Goal: Task Accomplishment & Management: Manage account settings

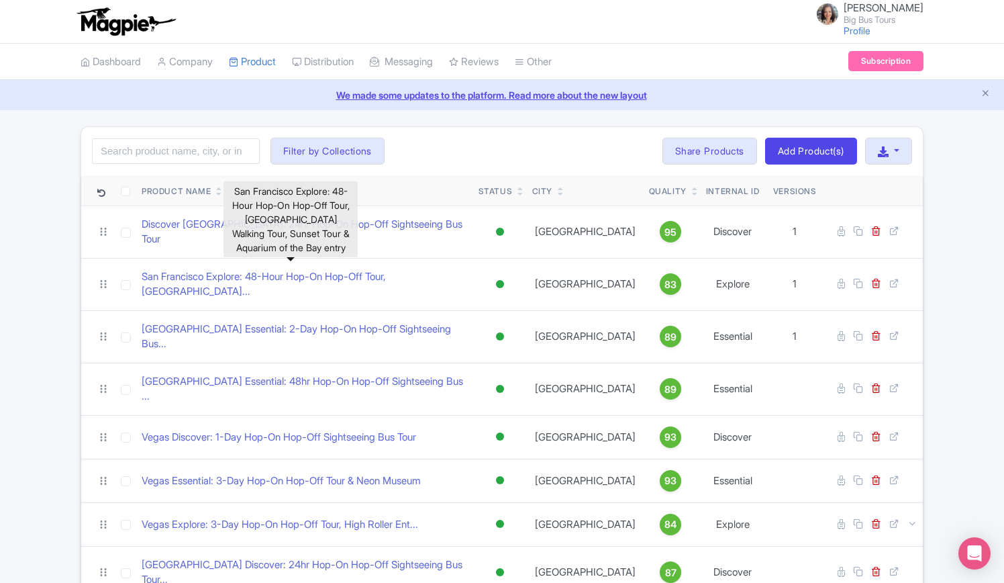
drag, startPoint x: 310, startPoint y: 267, endPoint x: 322, endPoint y: 254, distance: 17.6
click at [310, 269] on link "San Francisco Explore: 48-Hour Hop-On Hop-Off Tour, China..." at bounding box center [305, 284] width 326 height 30
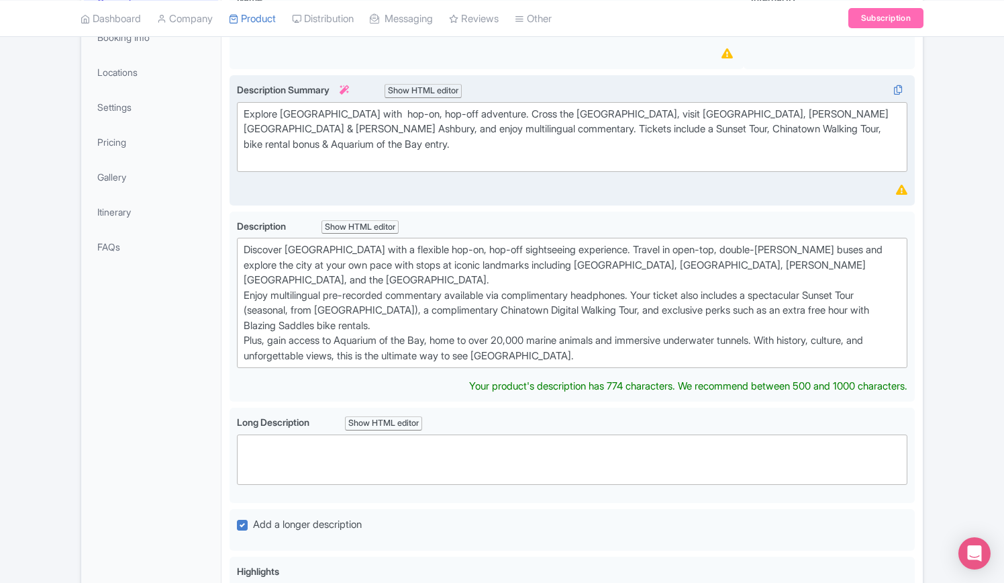
scroll to position [403, 0]
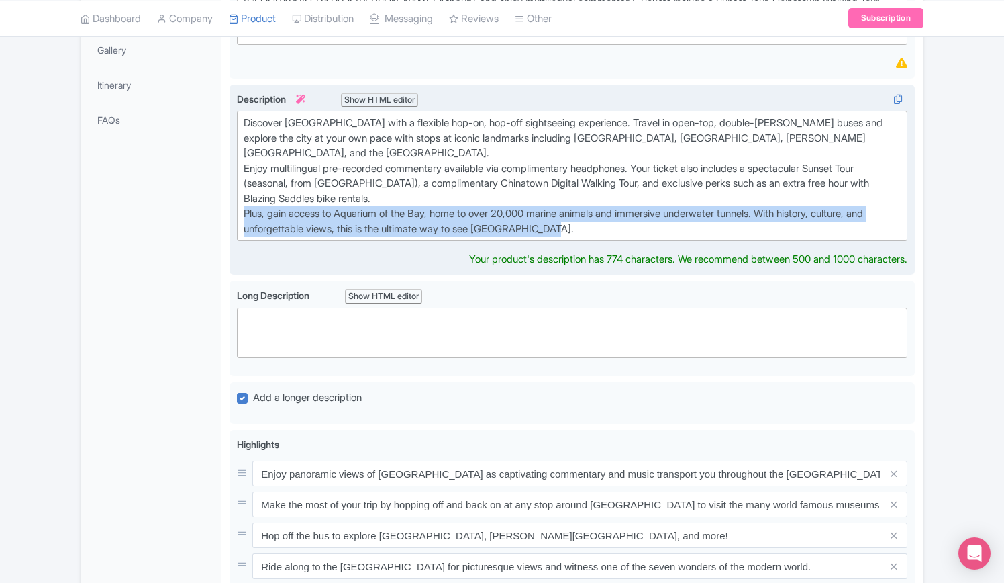
drag, startPoint x: 612, startPoint y: 230, endPoint x: 242, endPoint y: 210, distance: 370.5
click at [242, 210] on trix-editor "Discover San Francisco with a flexible hop-on, hop-off sightseeing experience. …" at bounding box center [572, 176] width 671 height 130
type trix-editor "<div>Discover San Francisco with a flexible hop-on, hop-off sightseeing experie…"
copy div "Plus, gain access to Aquarium of the Bay, home to over 20,000 marine animals an…"
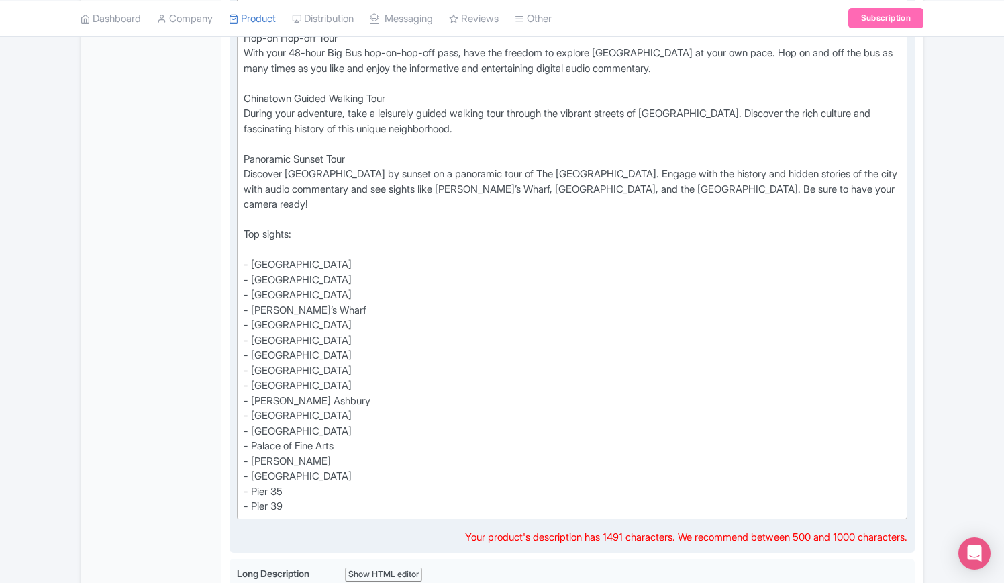
scroll to position [403, 0]
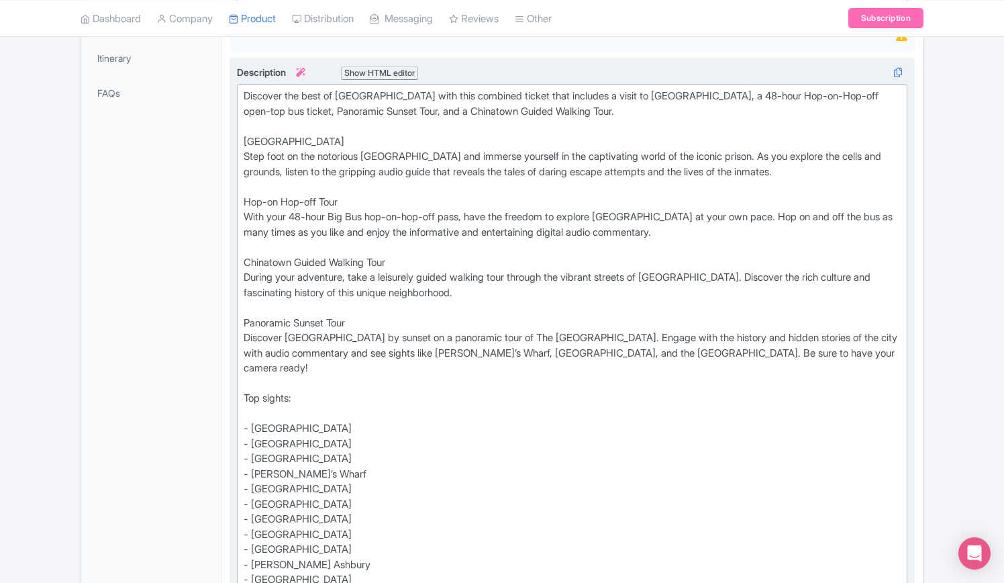
click at [896, 352] on div "Discover the best of San Francisco with this combined ticket that includes a vi…" at bounding box center [572, 383] width 657 height 589
type trix-editor "<div>Discover the best of San Francisco with this combined ticket that includes…"
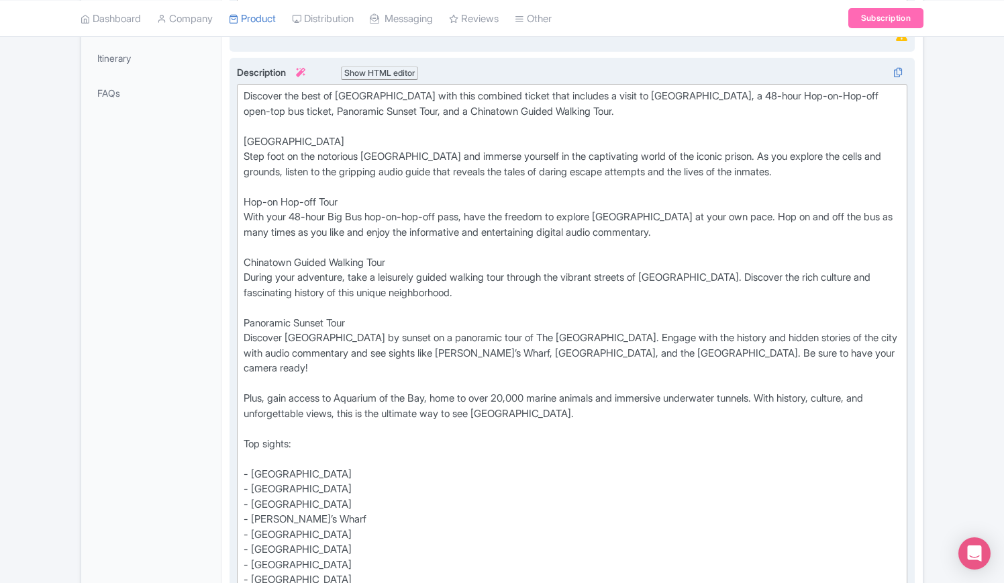
scroll to position [67, 0]
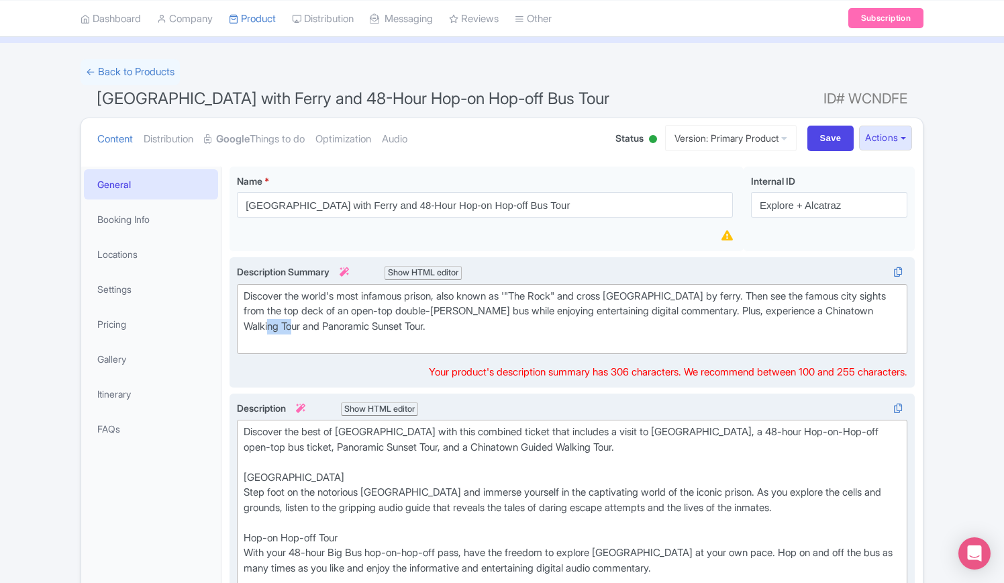
drag, startPoint x: 328, startPoint y: 322, endPoint x: 305, endPoint y: 326, distance: 24.0
click at [305, 326] on div "Discover the world's most infamous prison, also known as '"The Rock" and cross …" at bounding box center [572, 319] width 657 height 60
click at [418, 323] on div "Discover the world's most infamous prison, also known as '"The Rock" and cross …" at bounding box center [572, 319] width 657 height 60
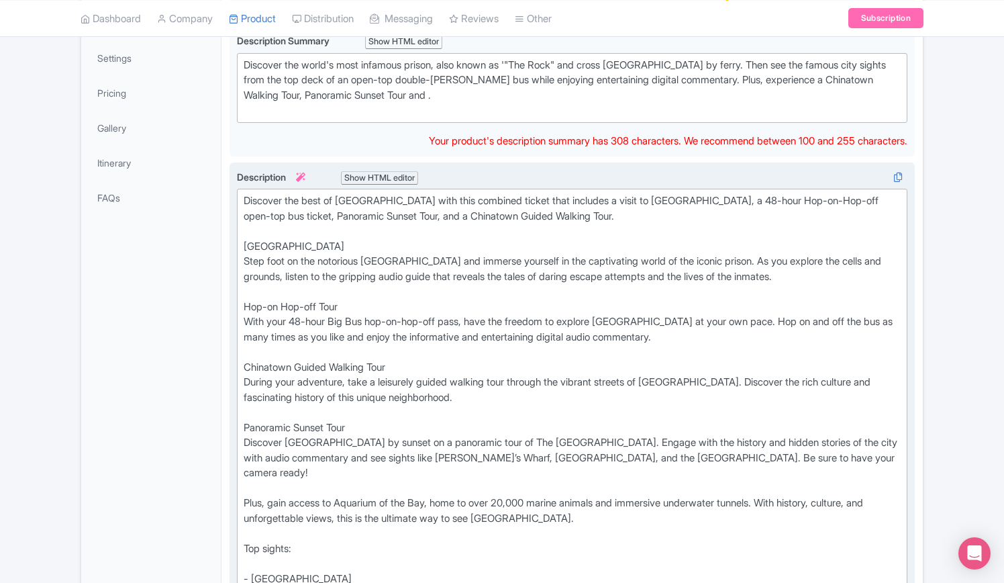
scroll to position [470, 0]
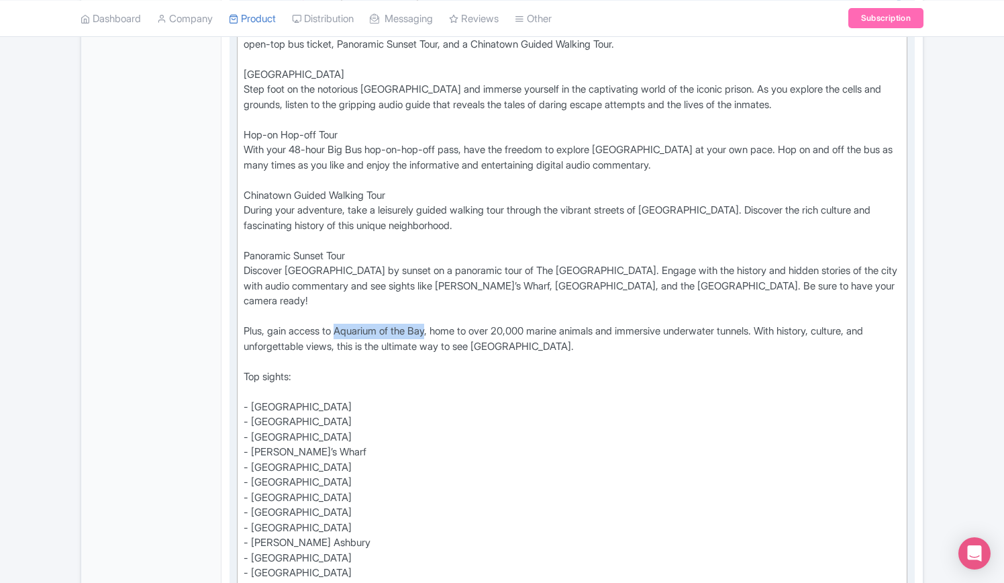
drag, startPoint x: 341, startPoint y: 312, endPoint x: 438, endPoint y: 311, distance: 96.7
click at [438, 311] on div "Discover the best of San Francisco with this combined ticket that includes a vi…" at bounding box center [572, 338] width 657 height 634
copy div "Aquarium of the Bay"
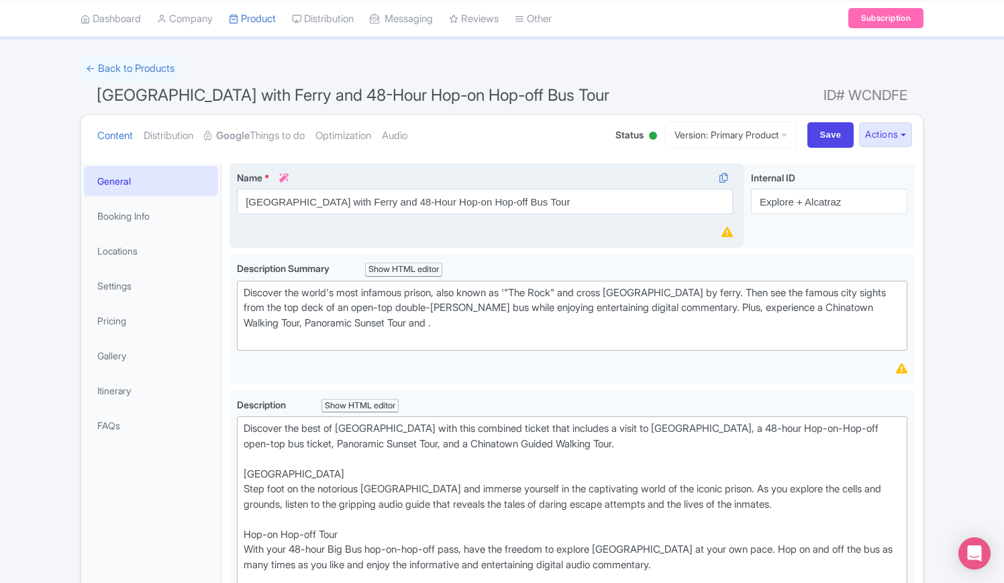
scroll to position [0, 0]
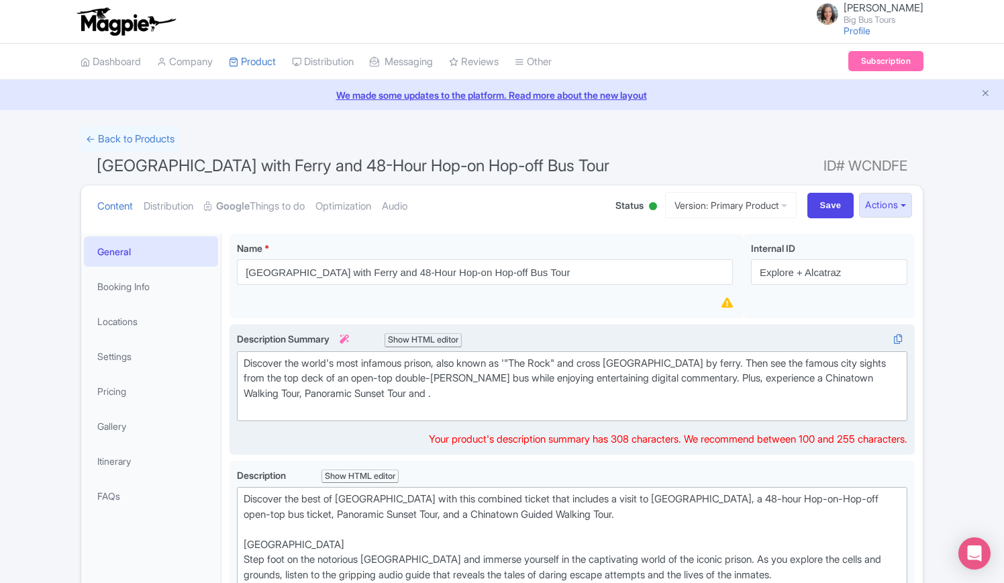
click at [443, 395] on div "Discover the world's most infamous prison, also known as '"The Rock" and cross …" at bounding box center [572, 386] width 657 height 60
paste trix-editor "<div>Discover the world's most infamous prison, also known as '"The Rock" and c…"
type trix-editor "<div>Discover the world's most infamous prison, also known as '"The Rock" and c…"
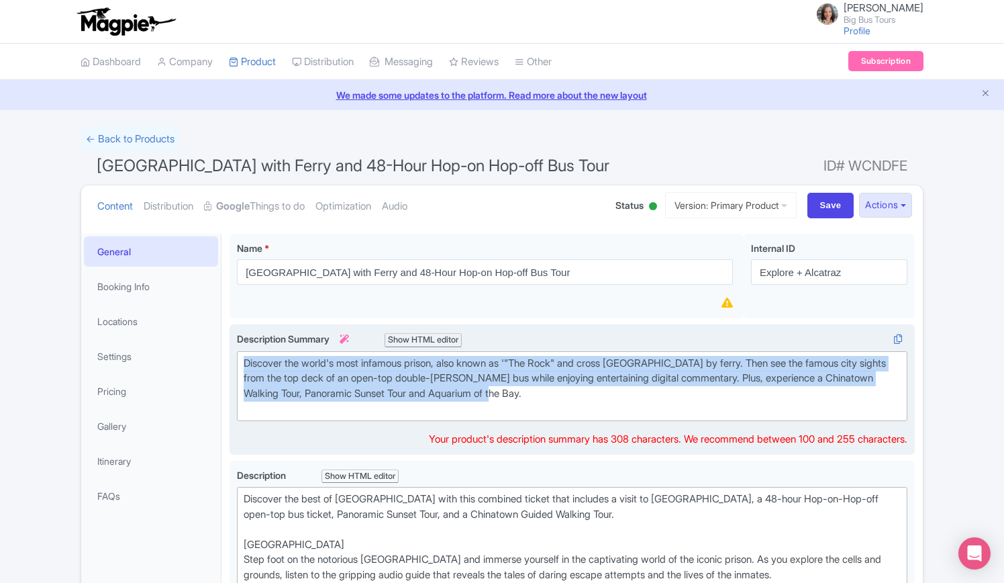
drag, startPoint x: 560, startPoint y: 387, endPoint x: 236, endPoint y: 360, distance: 325.4
click at [236, 360] on div "Discover the world's most infamous prison, also known as '"The Rock" and cross …" at bounding box center [572, 389] width 685 height 131
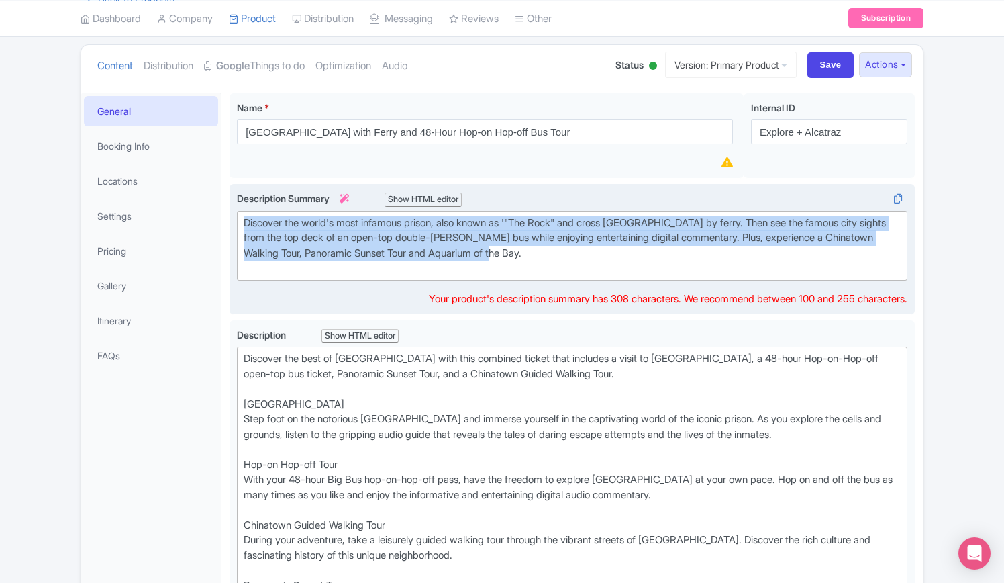
scroll to position [269, 0]
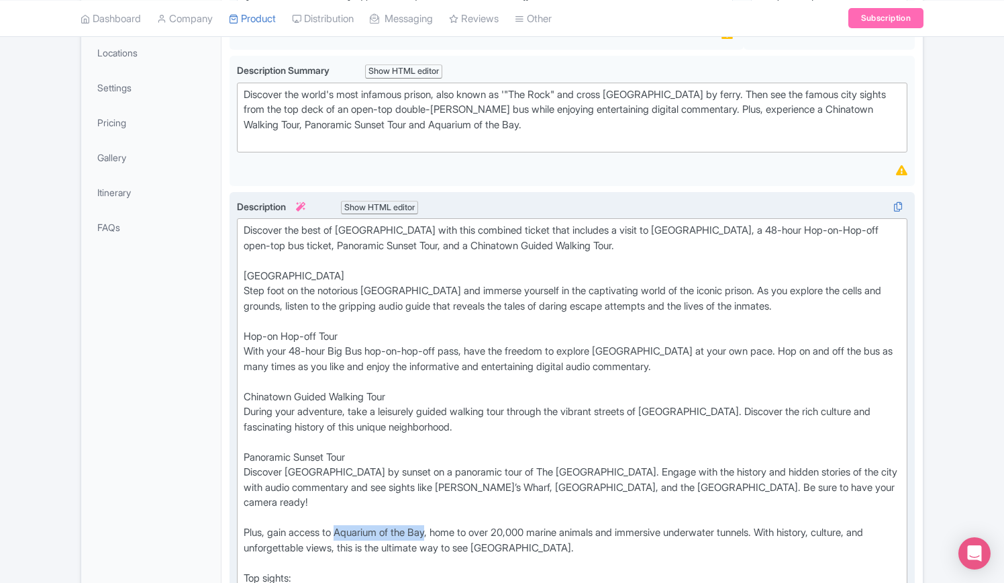
drag, startPoint x: 340, startPoint y: 514, endPoint x: 436, endPoint y: 517, distance: 96.0
click at [436, 517] on div "Discover the best of San Francisco with this combined ticket that includes a vi…" at bounding box center [572, 540] width 657 height 634
copy div "Aquarium of the Bay"
click at [240, 514] on trix-editor "Discover the best of San Francisco with this combined ticket that includes a vi…" at bounding box center [572, 540] width 671 height 644
paste trix-editor "<div>Discover the best of San Francisco with this combined ticket that includes…"
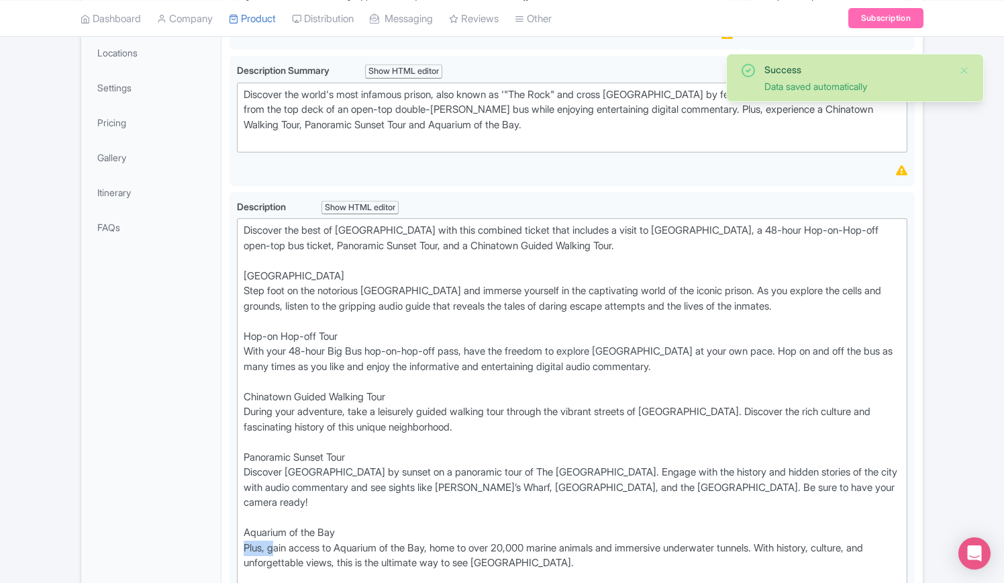
drag, startPoint x: 273, startPoint y: 528, endPoint x: 224, endPoint y: 524, distance: 49.2
type trix-editor "<div>Discover the best of San Francisco with this combined ticket that includes…"
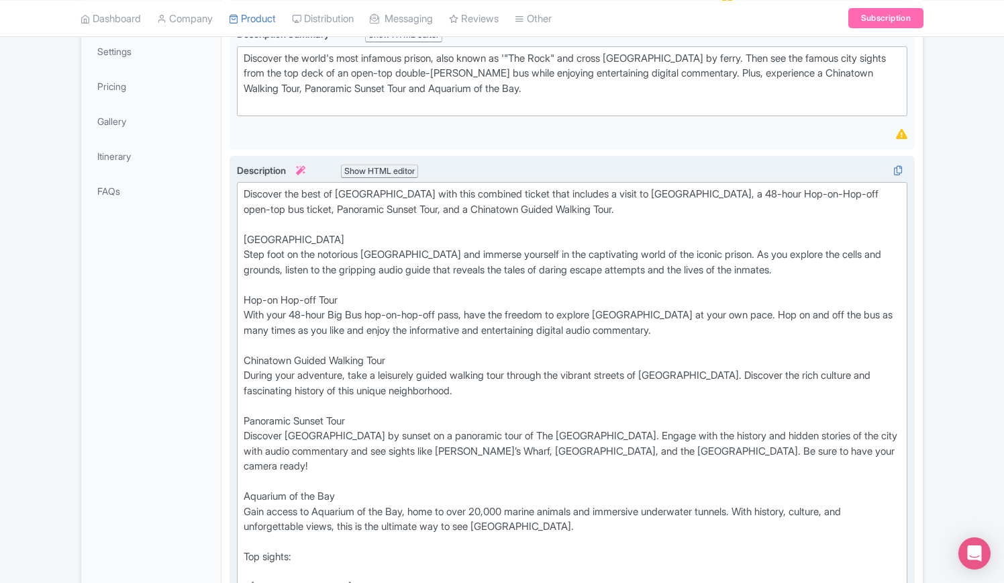
scroll to position [537, 0]
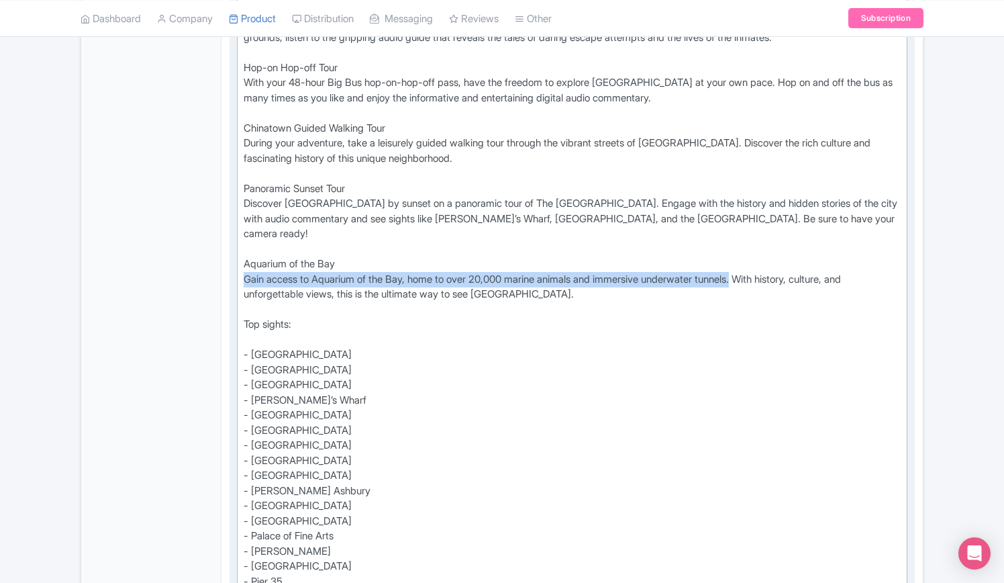
drag, startPoint x: 243, startPoint y: 260, endPoint x: 760, endPoint y: 267, distance: 517.0
click at [760, 267] on div "Discover the best of San Francisco with this combined ticket that includes a vi…" at bounding box center [572, 279] width 657 height 650
copy div "Gain access to Aquarium of the Bay, home to over 20,000 marine animals and imme…"
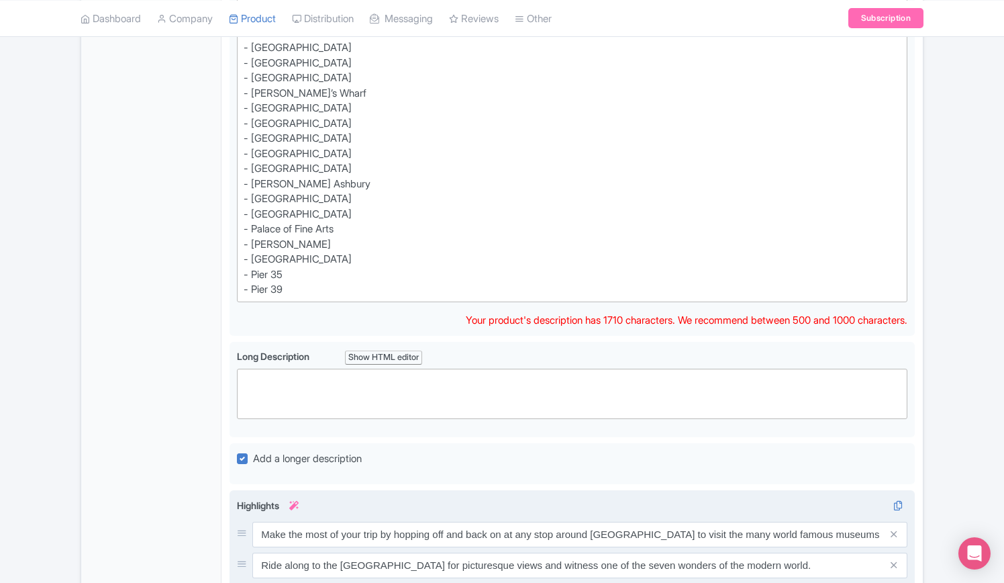
scroll to position [1074, 0]
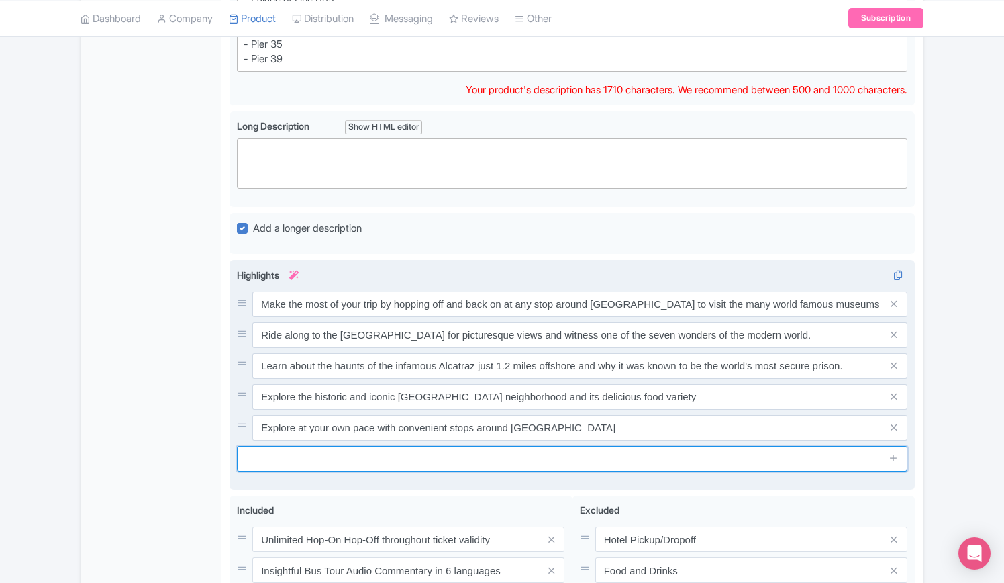
click at [385, 446] on input "text" at bounding box center [572, 459] width 671 height 26
paste input "Gain access to Aquarium of the Bay, home to over 20,000 marine animals and imme…"
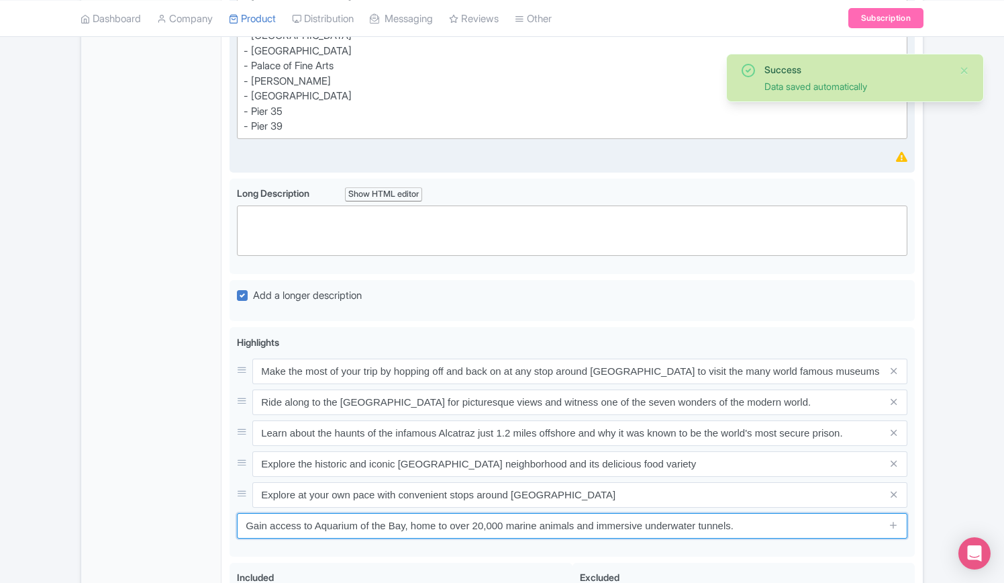
scroll to position [1276, 0]
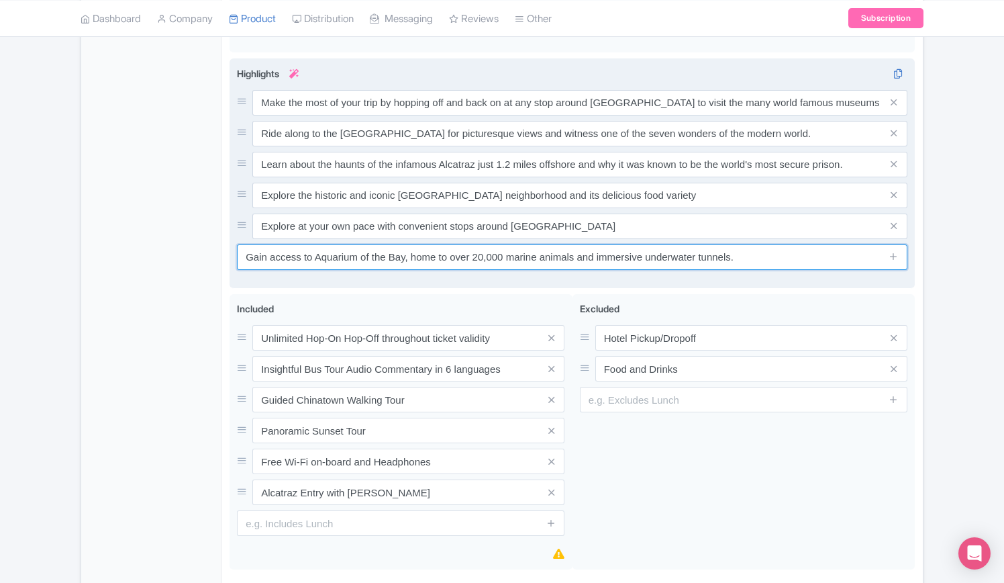
drag, startPoint x: 316, startPoint y: 238, endPoint x: 404, endPoint y: 238, distance: 88.6
click at [404, 244] on input "Gain access to Aquarium of the Bay, home to over 20,000 marine animals and imme…" at bounding box center [572, 257] width 671 height 26
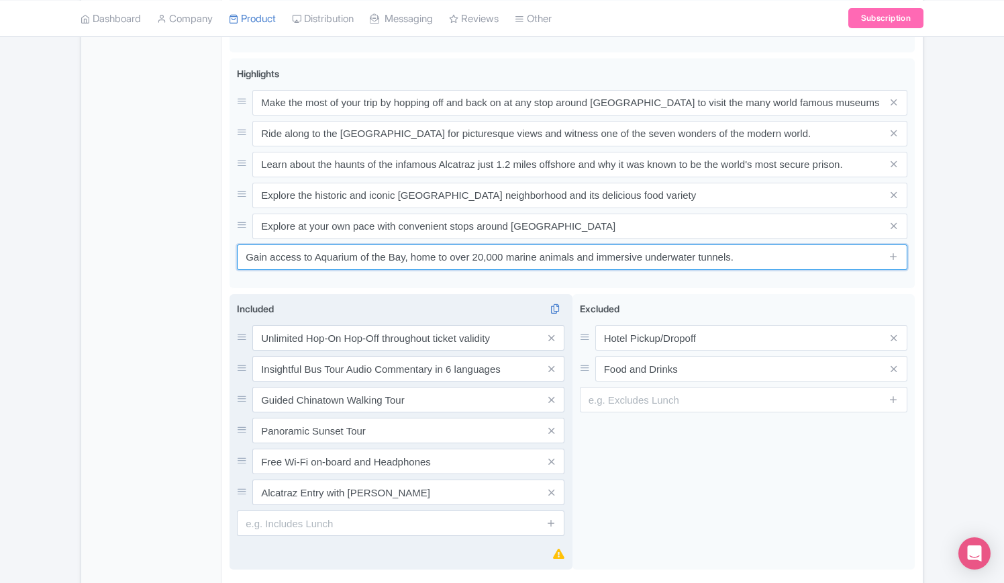
type input "Gain access to Aquarium of the Bay, home to over 20,000 marine animals and imme…"
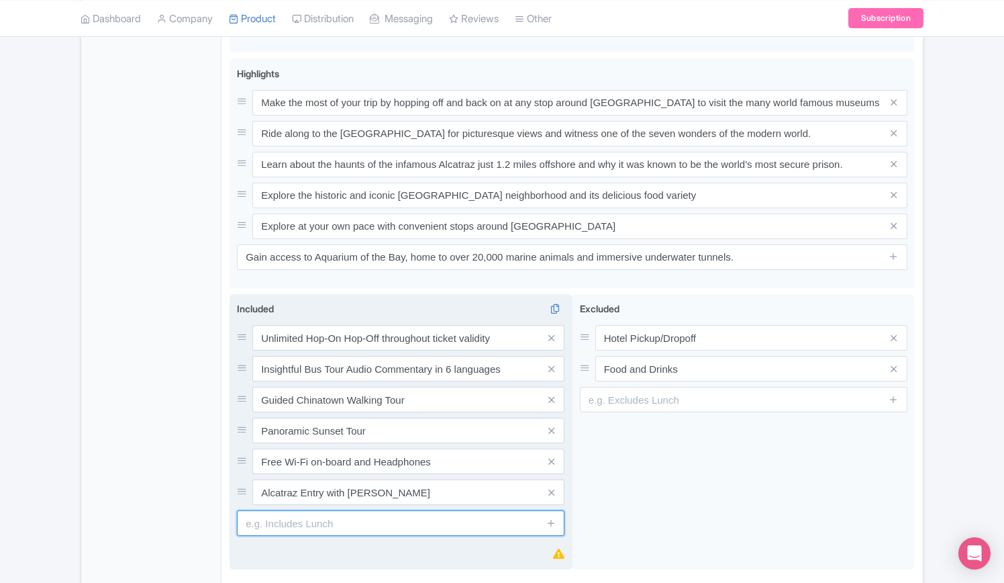
click at [346, 510] on input "text" at bounding box center [401, 523] width 328 height 26
paste input "Aquarium of the Bay"
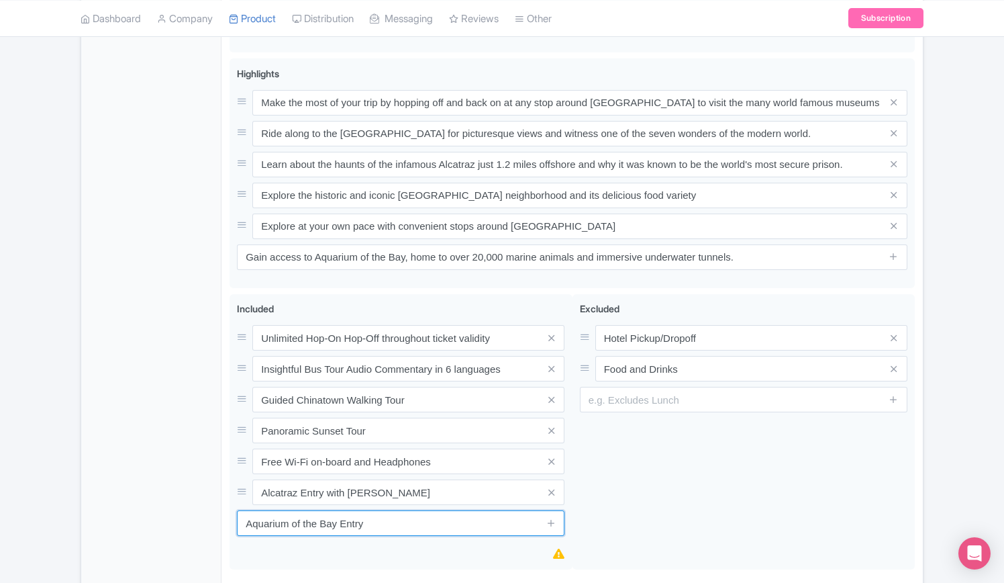
type input "Aquarium of the Bay Entry"
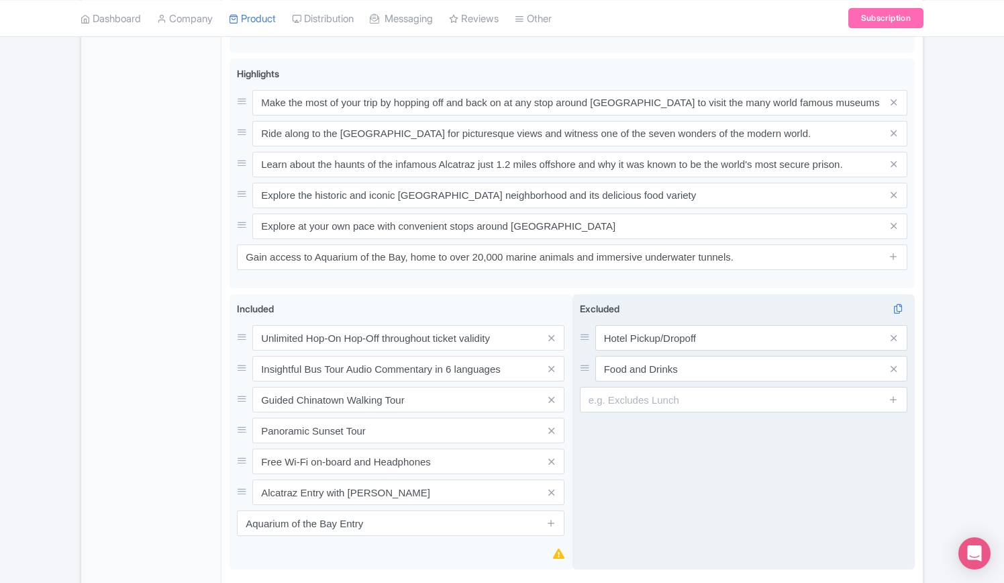
type input "Saving..."
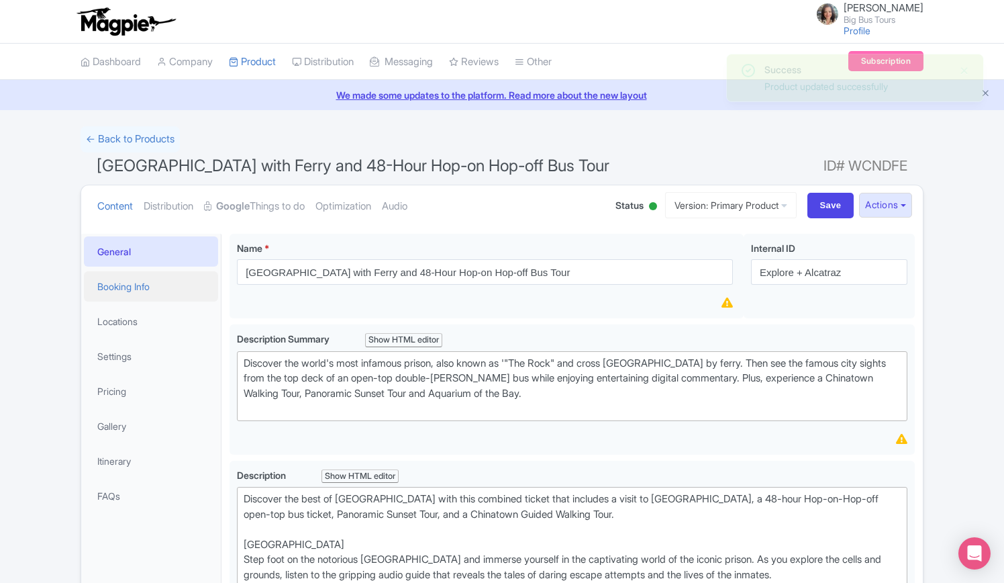
click at [140, 280] on link "Booking Info" at bounding box center [151, 286] width 134 height 30
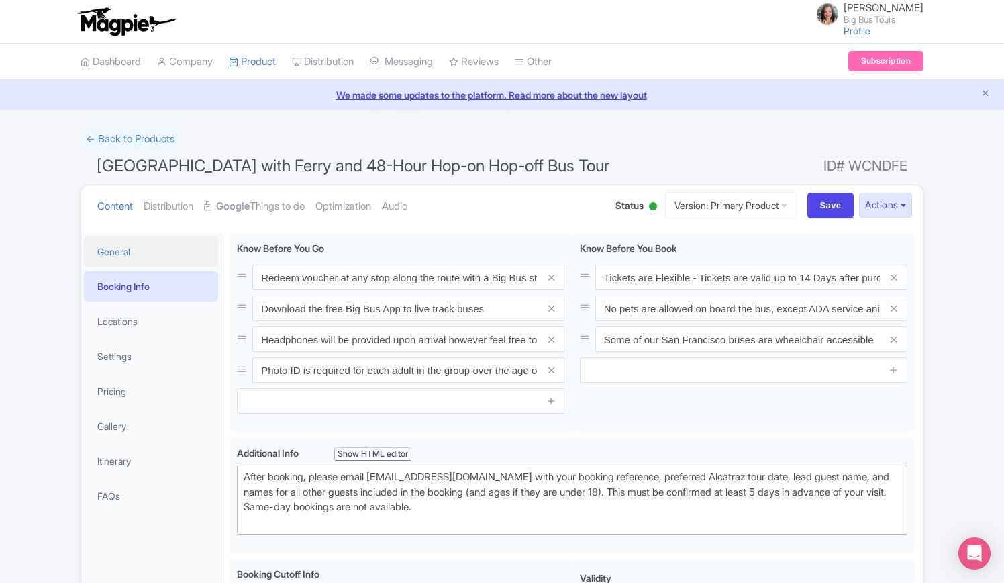
click at [130, 252] on link "General" at bounding box center [151, 251] width 134 height 30
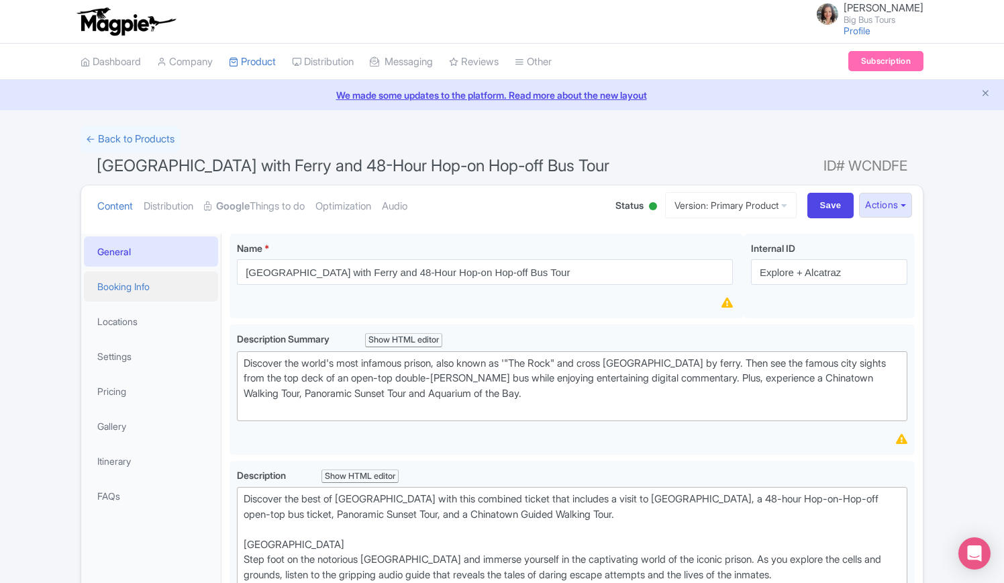
drag, startPoint x: 113, startPoint y: 287, endPoint x: 136, endPoint y: 287, distance: 22.8
click at [113, 287] on link "Booking Info" at bounding box center [151, 286] width 134 height 30
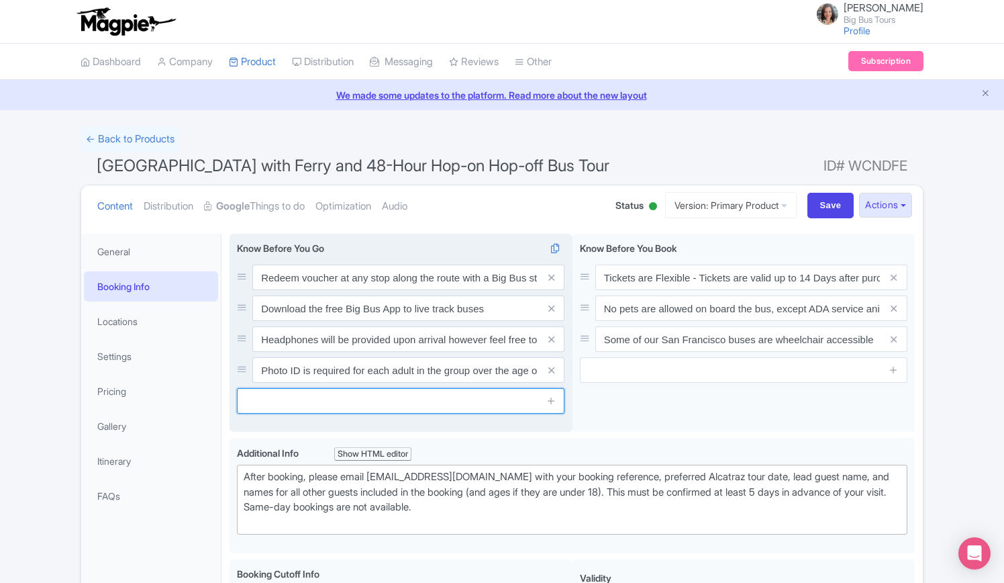
click at [371, 401] on input "text" at bounding box center [401, 401] width 328 height 26
paste input "The Aquarium is open Monday – Sunday 10am – 5pm (Last entry is 4.15pm)"
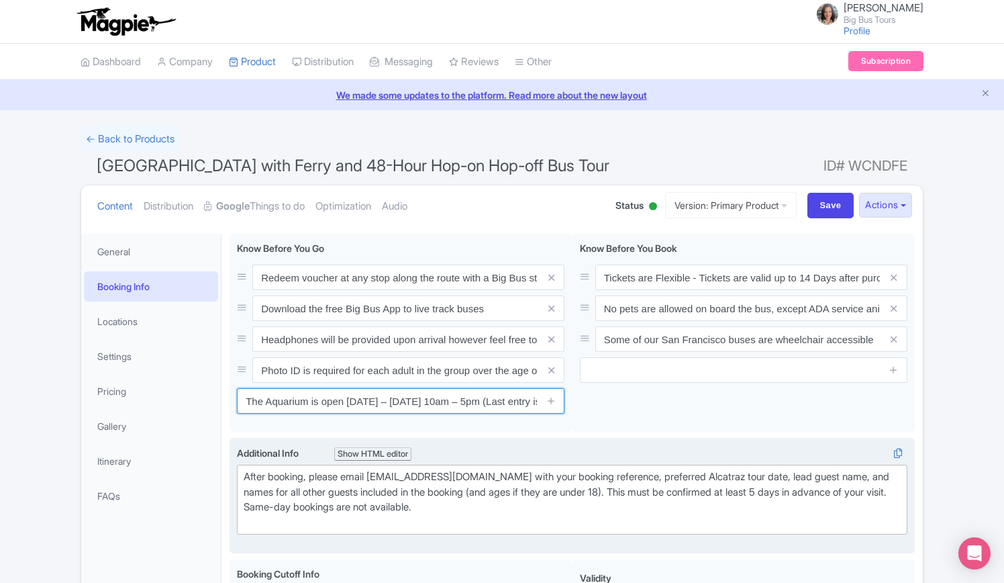
scroll to position [0, 48]
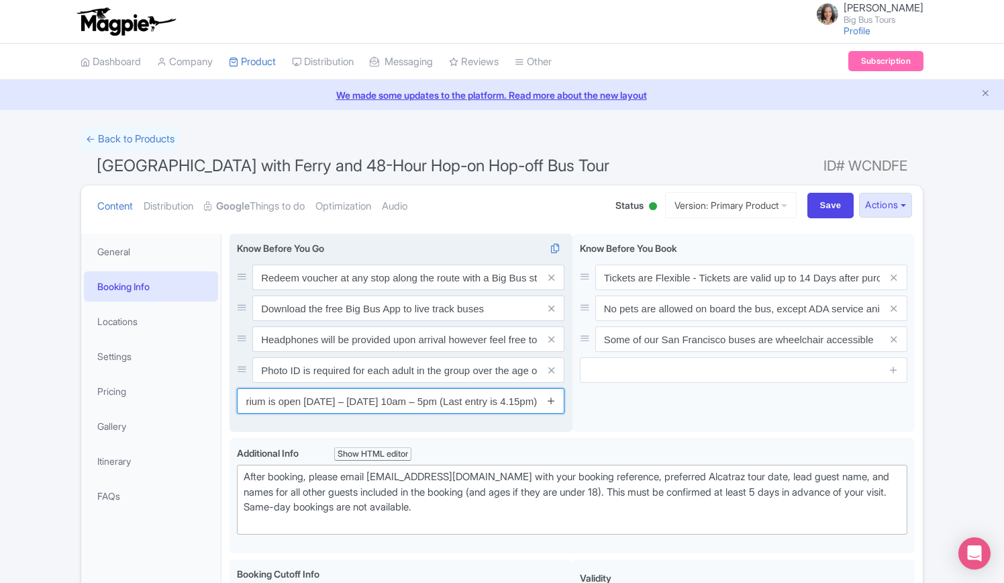
type input "The Aquarium is open Monday – Sunday 10am – 5pm (Last entry is 4.15pm)"
click at [549, 401] on icon at bounding box center [551, 400] width 10 height 10
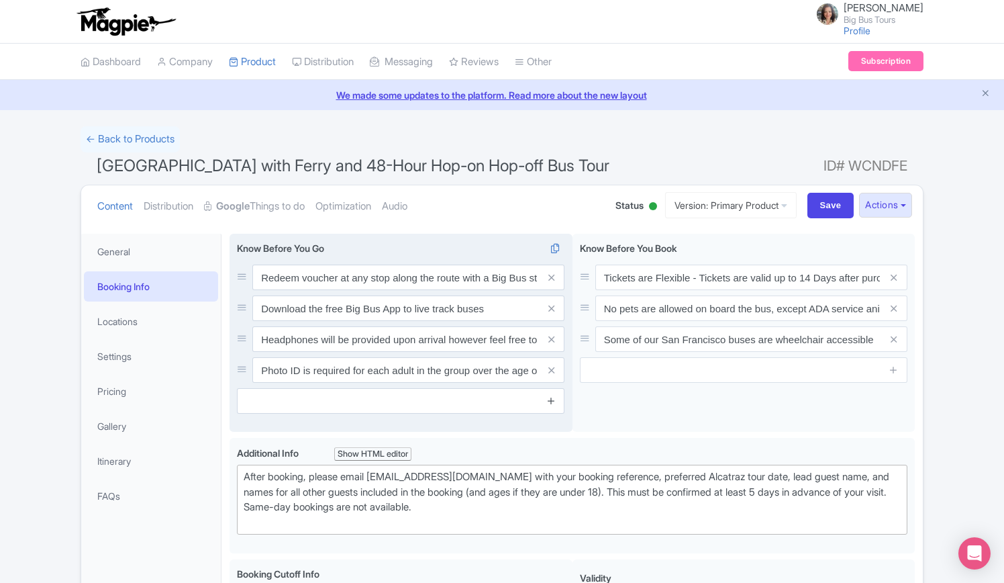
scroll to position [0, 0]
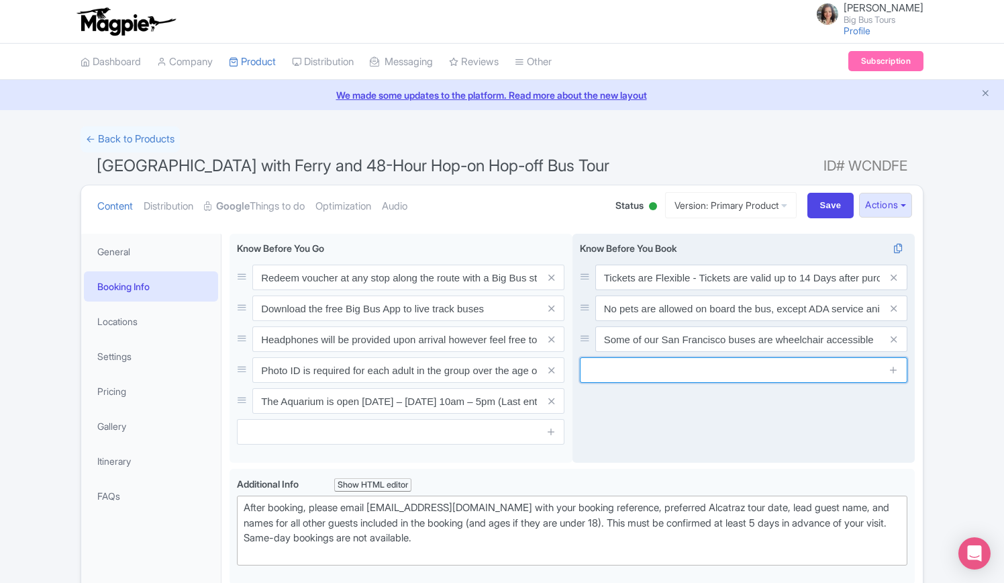
click at [704, 372] on input "text" at bounding box center [744, 370] width 328 height 26
paste input "There are wheelchairs to use during your time at the aquarium"
type input "There are wheelchairs to use during your time at the aquarium"
click at [894, 370] on icon at bounding box center [894, 370] width 10 height 10
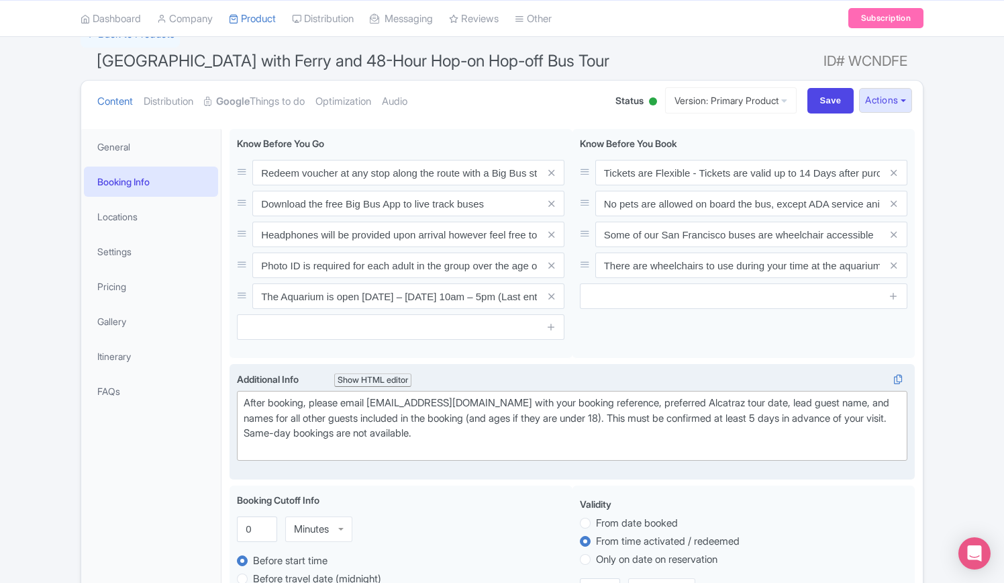
scroll to position [134, 0]
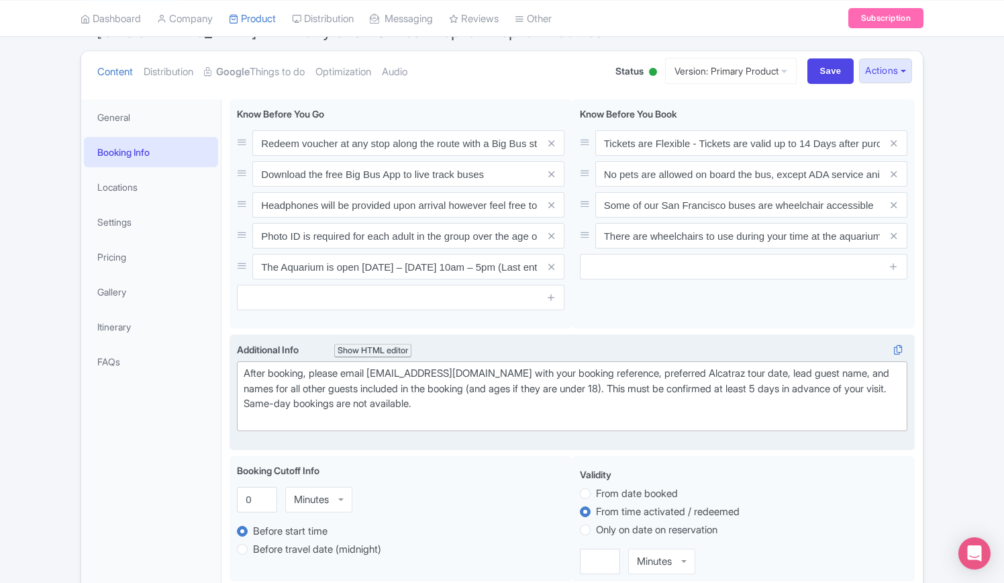
click at [508, 403] on div "After booking, please email Alcatraz@bigbustours.com with your booking referenc…" at bounding box center [572, 396] width 657 height 60
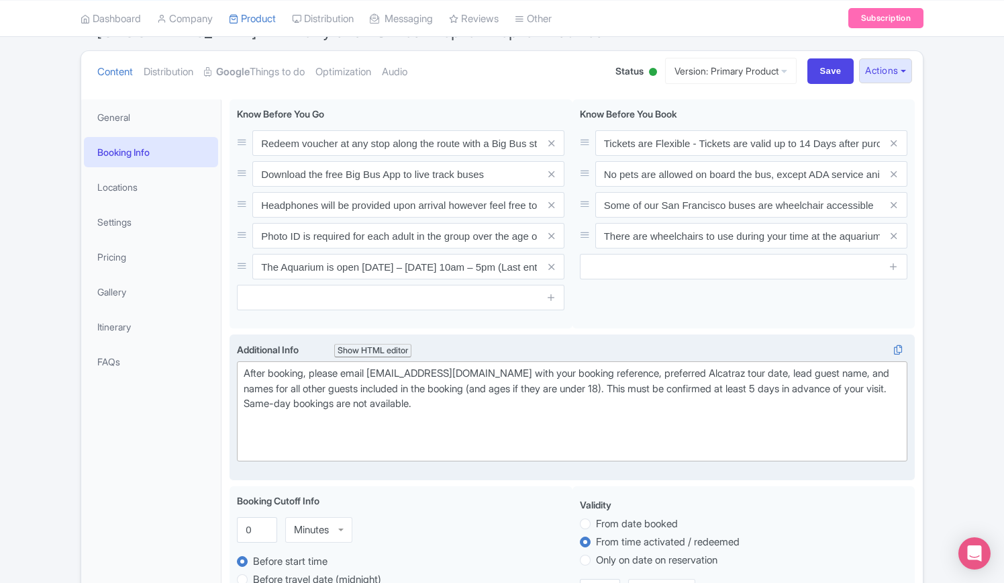
paste trix-editor "The San Francisco Aquarium By The Bay address:<br>Pier 39&nbsp;<br>2 The Embarc…"
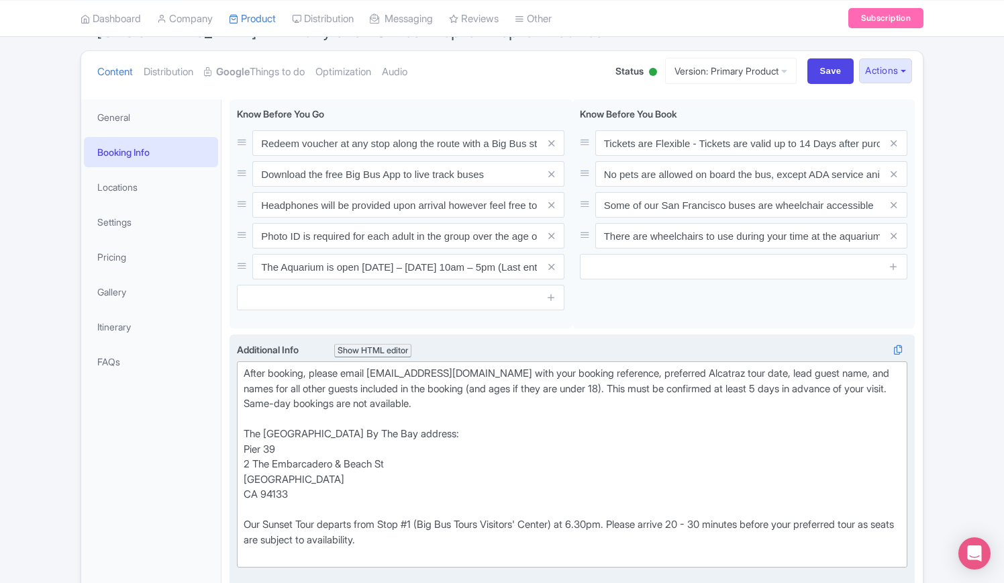
type trix-editor "<div>After booking, please email Alcatraz@bigbustours.com with your booking ref…"
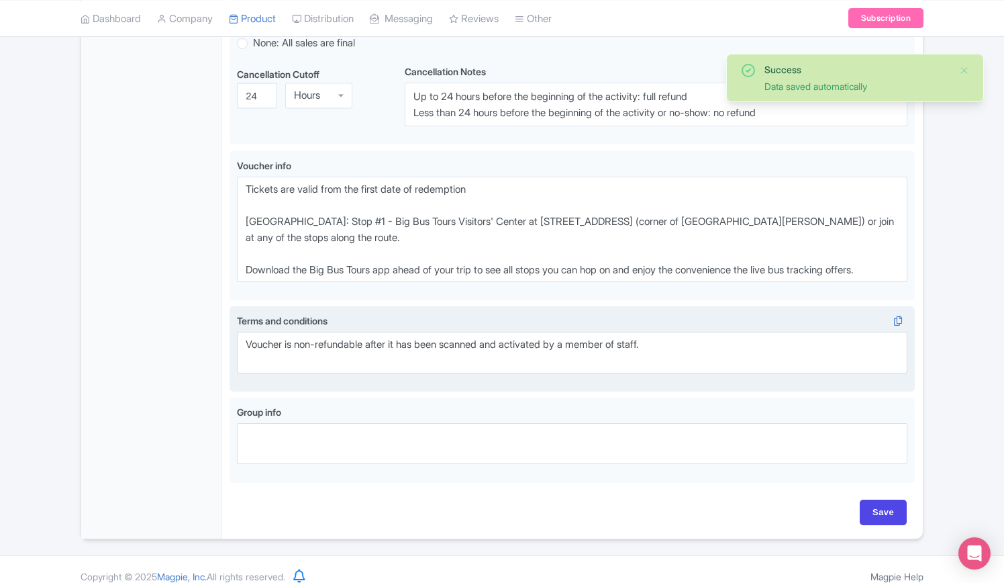
scroll to position [972, 0]
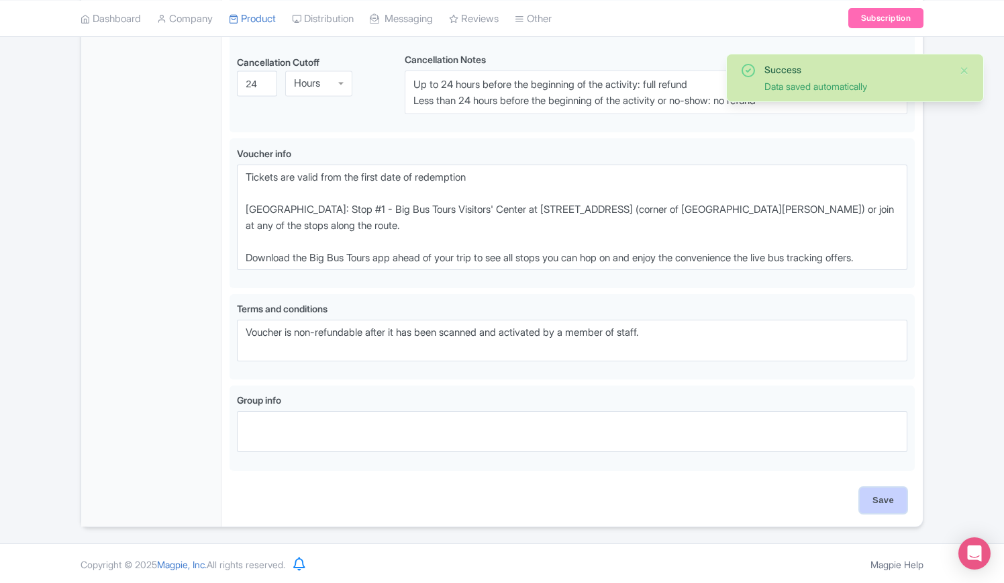
click at [890, 496] on input "Save" at bounding box center [883, 500] width 47 height 26
type input "Saving..."
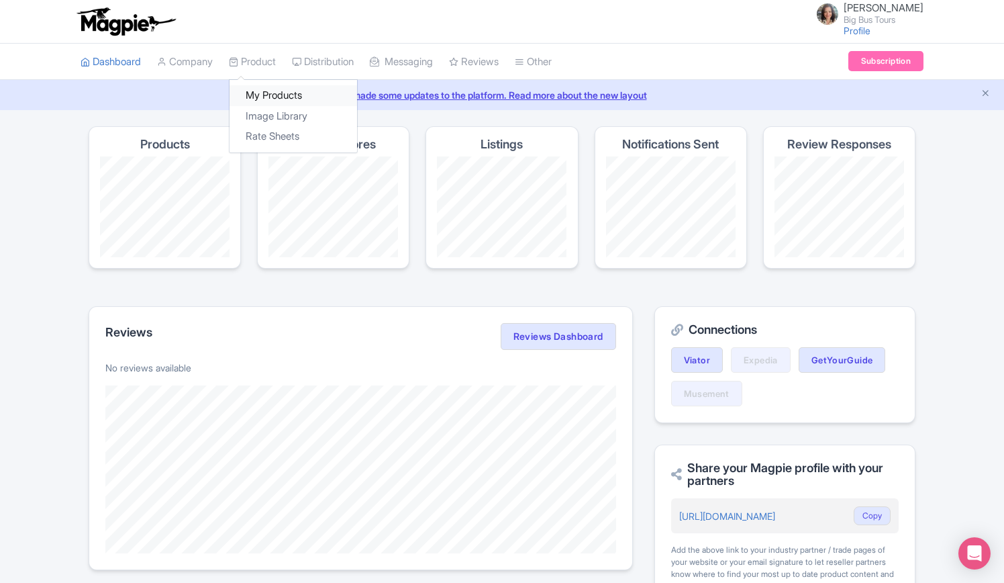
click at [272, 95] on link "My Products" at bounding box center [294, 95] width 128 height 21
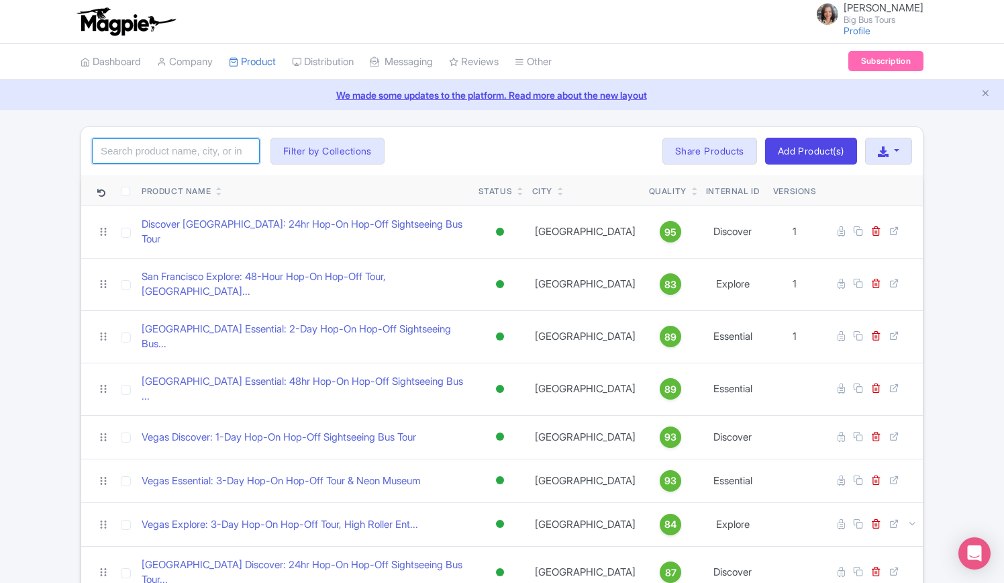
click at [185, 144] on input "search" at bounding box center [176, 151] width 168 height 26
type input "san francisco"
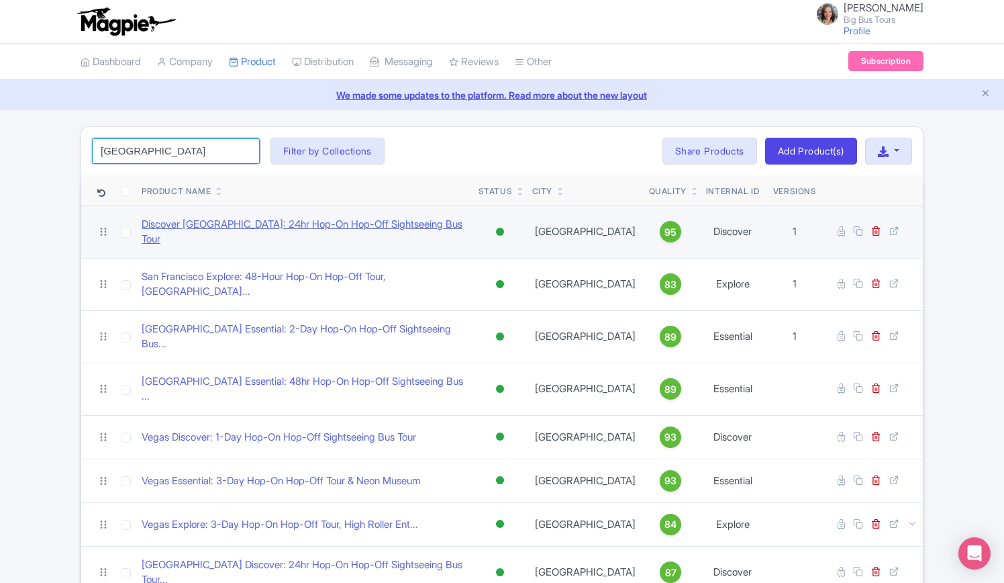
click button "Search" at bounding box center [0, 0] width 0 height 0
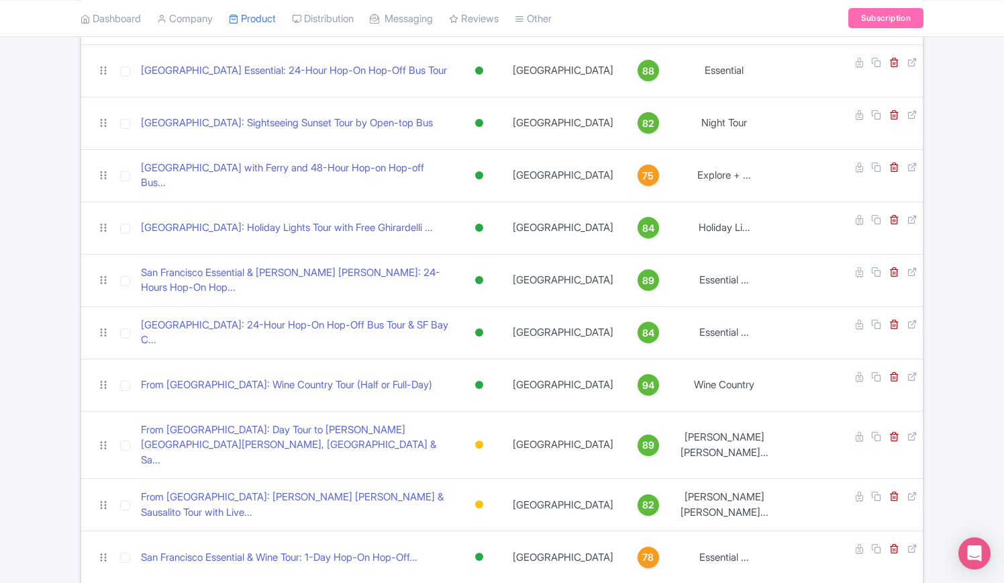
scroll to position [269, 0]
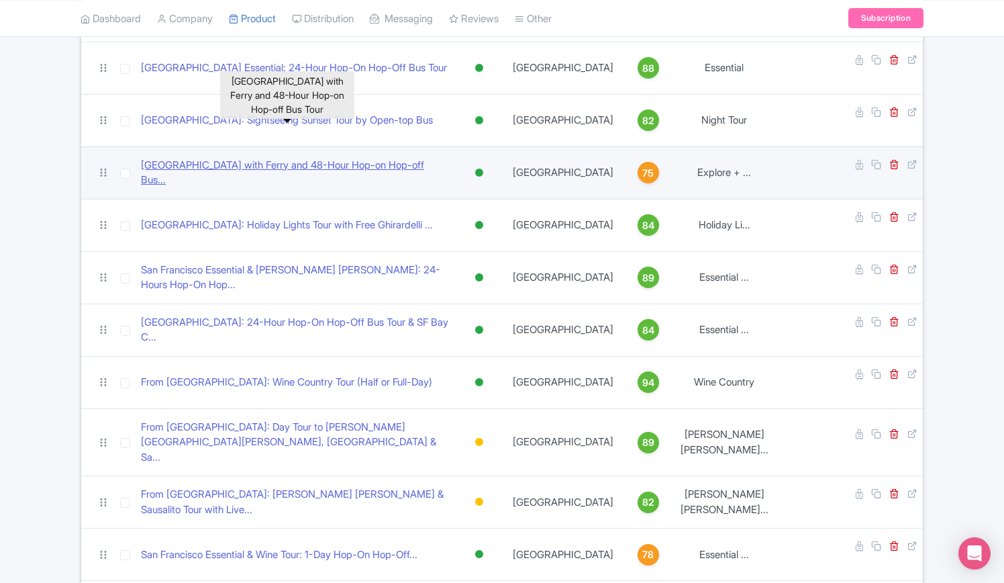
click at [303, 158] on link "[GEOGRAPHIC_DATA] with Ferry and 48-Hour Hop-on Hop-off Bus..." at bounding box center [295, 173] width 308 height 30
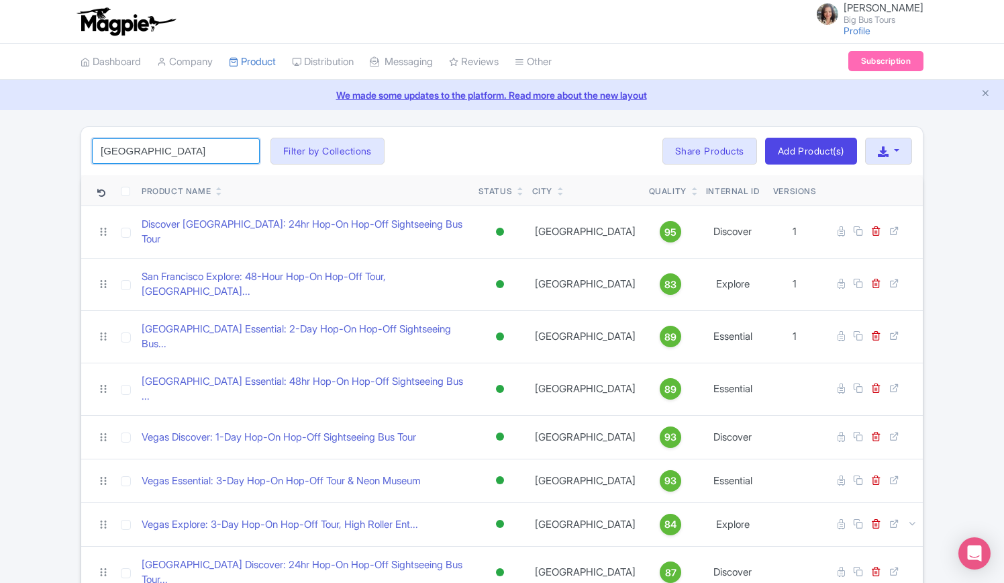
click at [192, 143] on input "[GEOGRAPHIC_DATA]" at bounding box center [176, 151] width 168 height 26
click button "Search" at bounding box center [0, 0] width 0 height 0
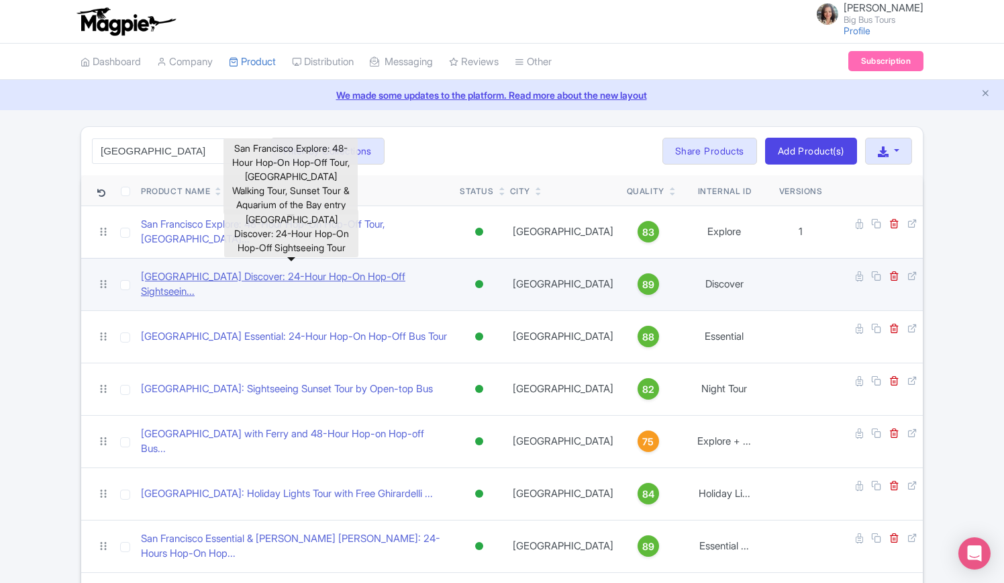
click at [377, 269] on link "[GEOGRAPHIC_DATA] Discover: 24-Hour Hop-On Hop-Off Sightseein..." at bounding box center [295, 284] width 308 height 30
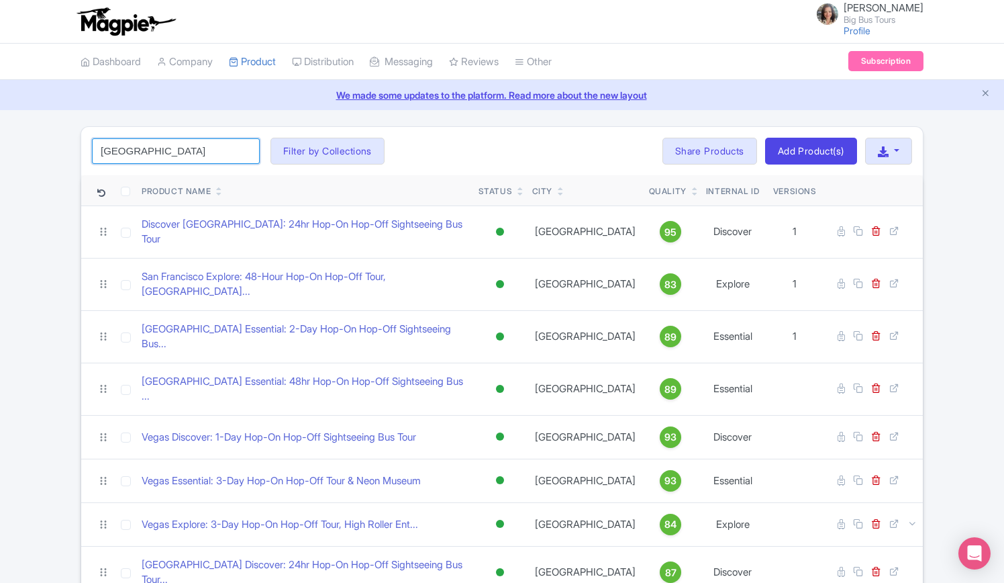
click at [187, 144] on input "san francisco" at bounding box center [176, 151] width 168 height 26
click button "Search" at bounding box center [0, 0] width 0 height 0
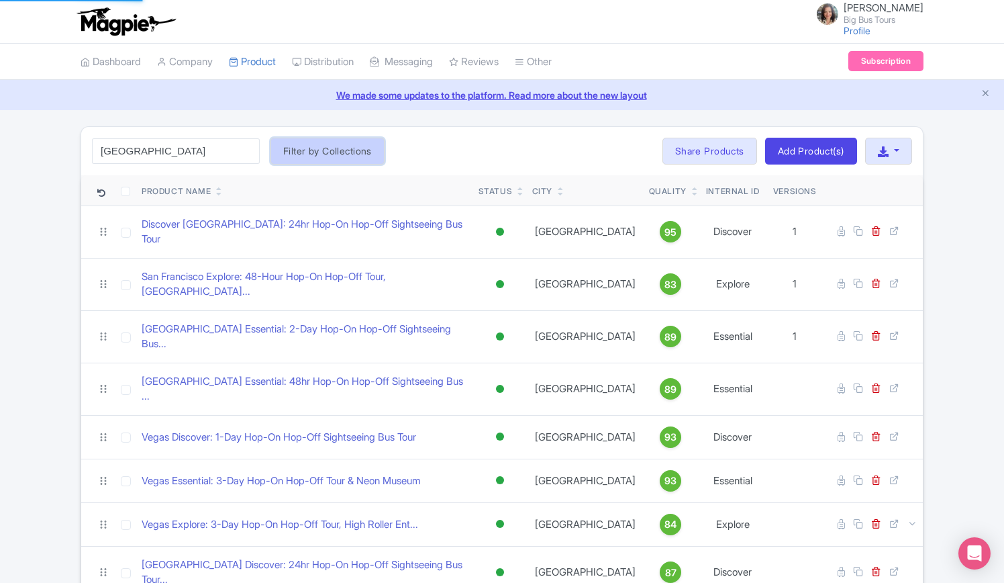
click at [334, 142] on button "Filter by Collections" at bounding box center [328, 151] width 114 height 27
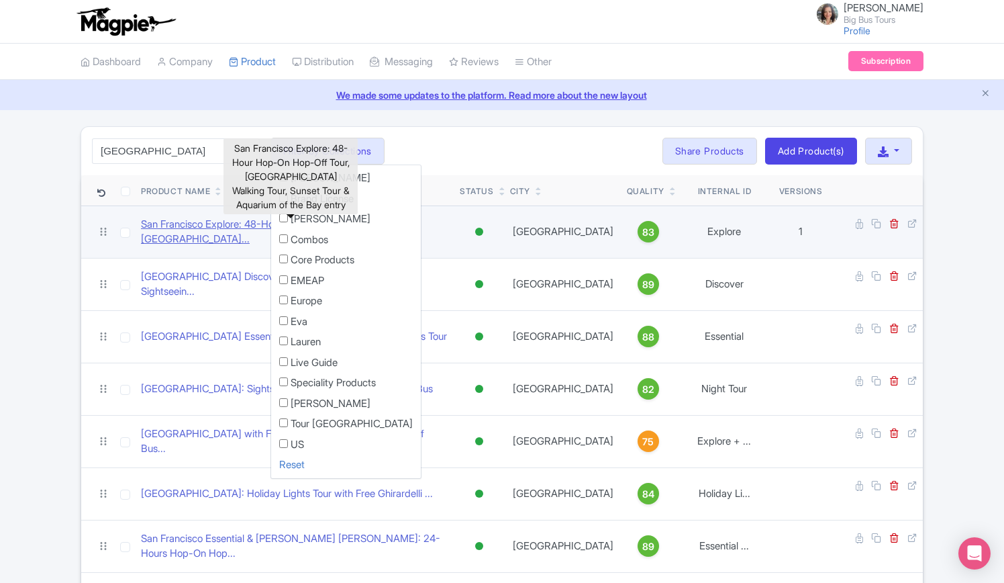
click at [202, 227] on link "San Francisco Explore: 48-Hour Hop-On Hop-Off Tour, China..." at bounding box center [295, 232] width 308 height 30
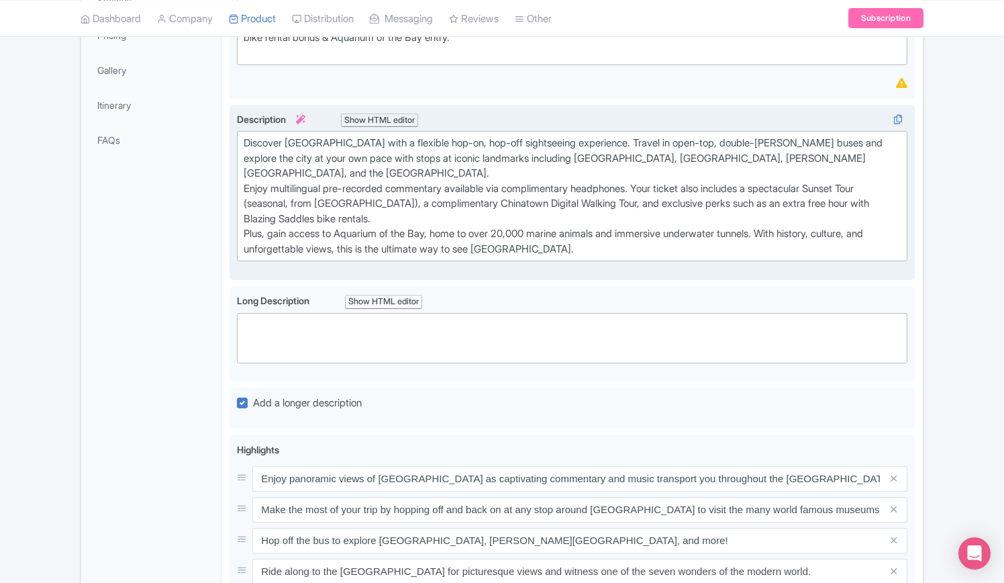
scroll to position [134, 0]
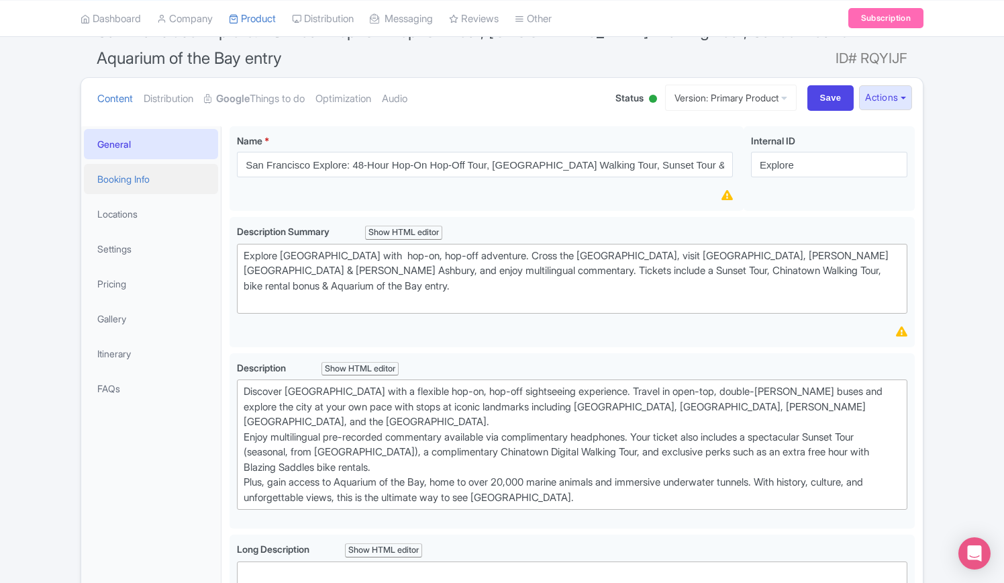
click at [130, 178] on link "Booking Info" at bounding box center [151, 179] width 134 height 30
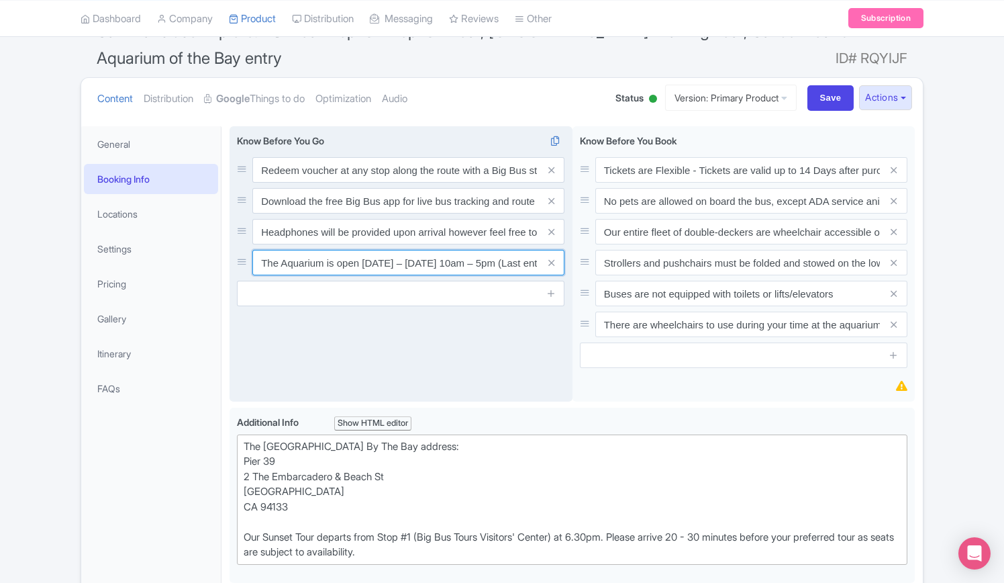
scroll to position [0, 64]
drag, startPoint x: 260, startPoint y: 261, endPoint x: 556, endPoint y: 260, distance: 295.4
click at [556, 260] on div "The Aquarium is open [DATE] – [DATE] 10am – 5pm (Last entry is 4.15pm)" at bounding box center [408, 263] width 312 height 26
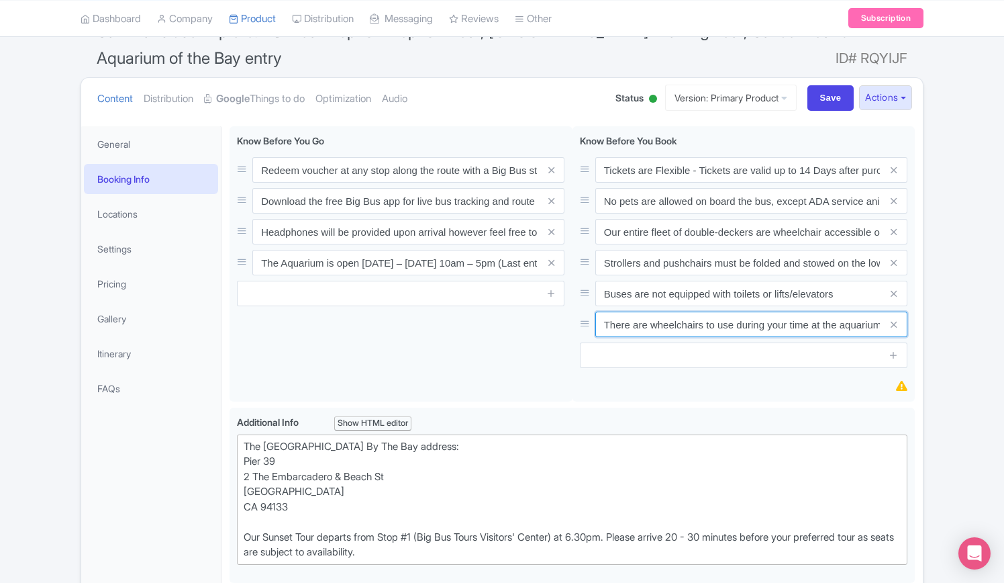
scroll to position [0, 1]
drag, startPoint x: 604, startPoint y: 322, endPoint x: 922, endPoint y: 310, distance: 318.4
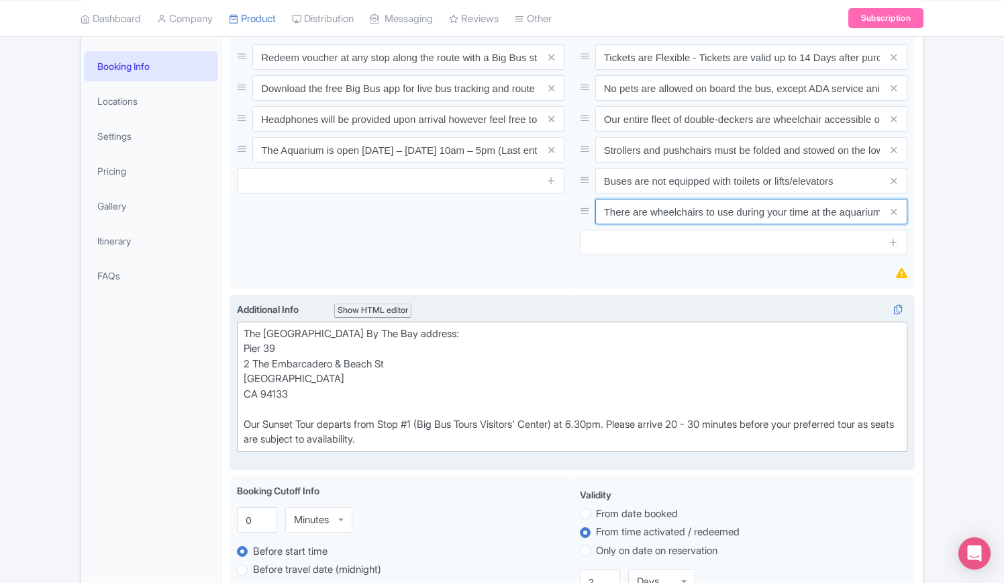
scroll to position [269, 0]
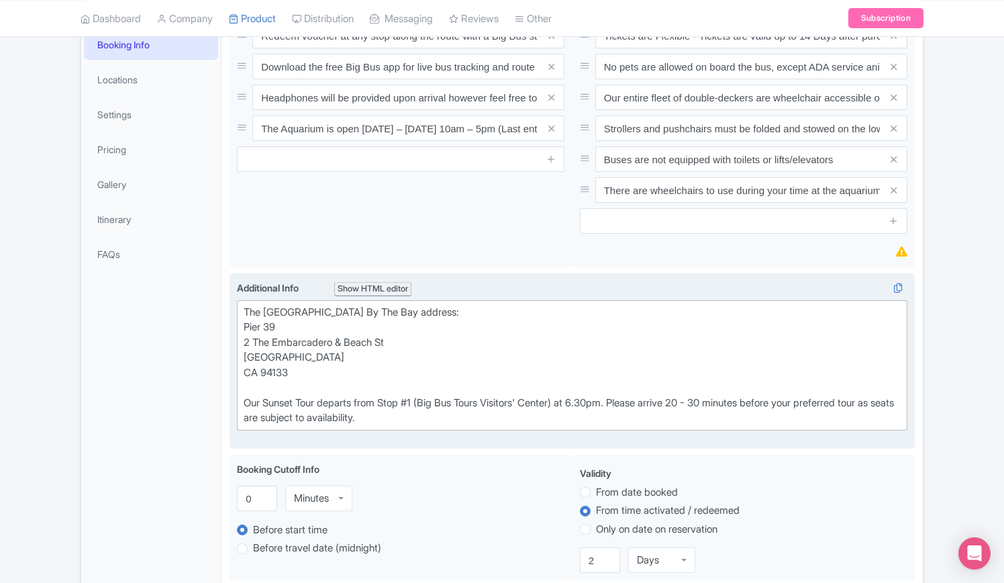
drag, startPoint x: 246, startPoint y: 310, endPoint x: 457, endPoint y: 426, distance: 240.7
click at [457, 426] on trix-editor "The San Francisco Aquarium By The Bay address: Pier 39 2 The Embarcadero & Beac…" at bounding box center [572, 365] width 671 height 130
type trix-editor "<div>The San Francisco Aquarium By The Bay address:<br>Pier 39&nbsp;<br>2 The E…"
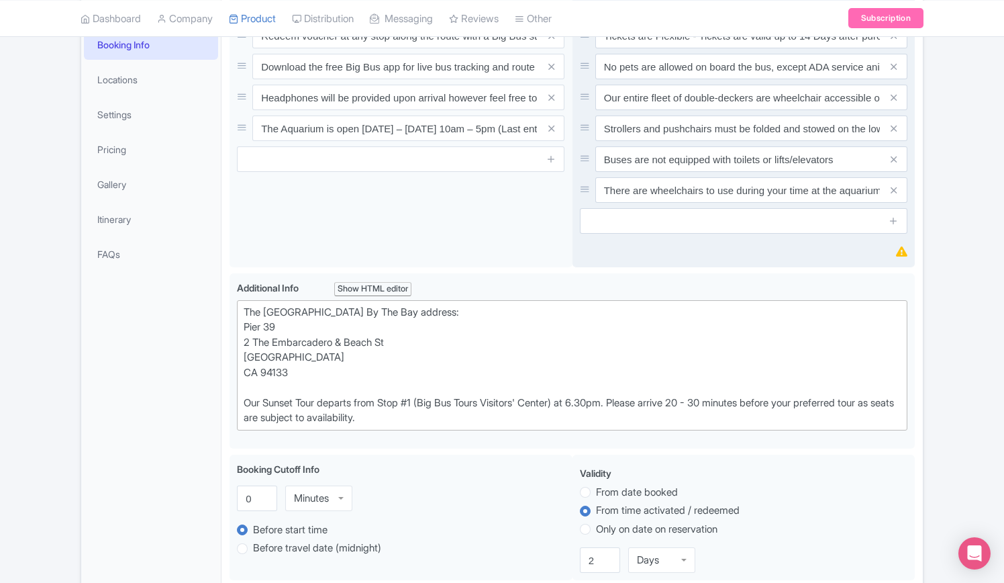
copy div "The San Francisco Aquarium By The Bay address: Pier 39 2 The Embarcadero & Beac…"
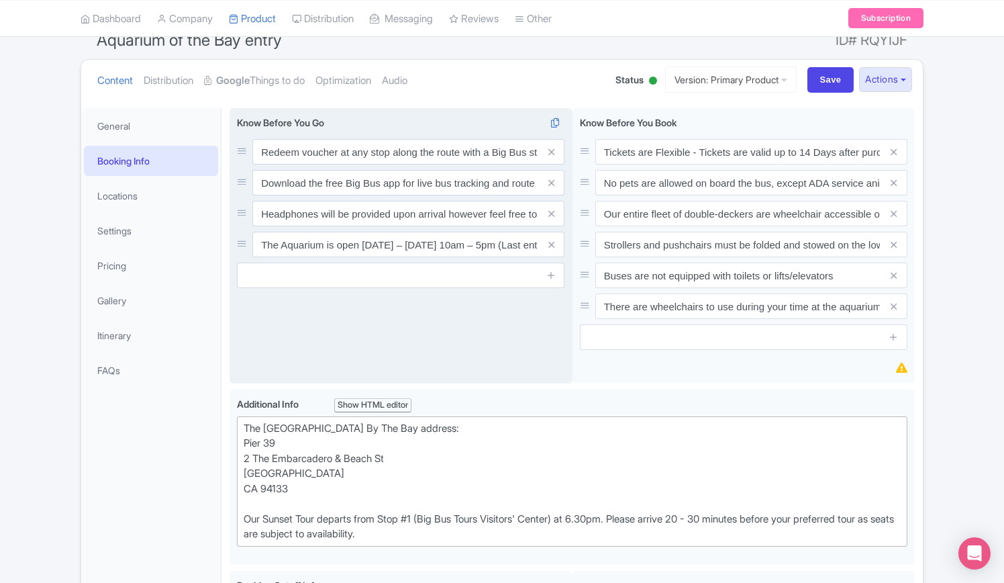
scroll to position [0, 0]
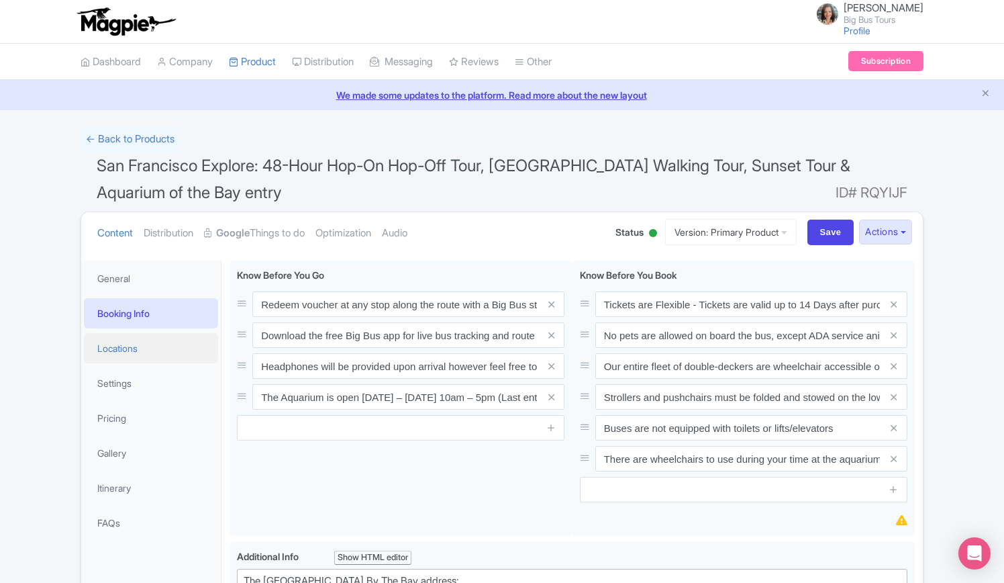
click at [118, 346] on link "Locations" at bounding box center [151, 348] width 134 height 30
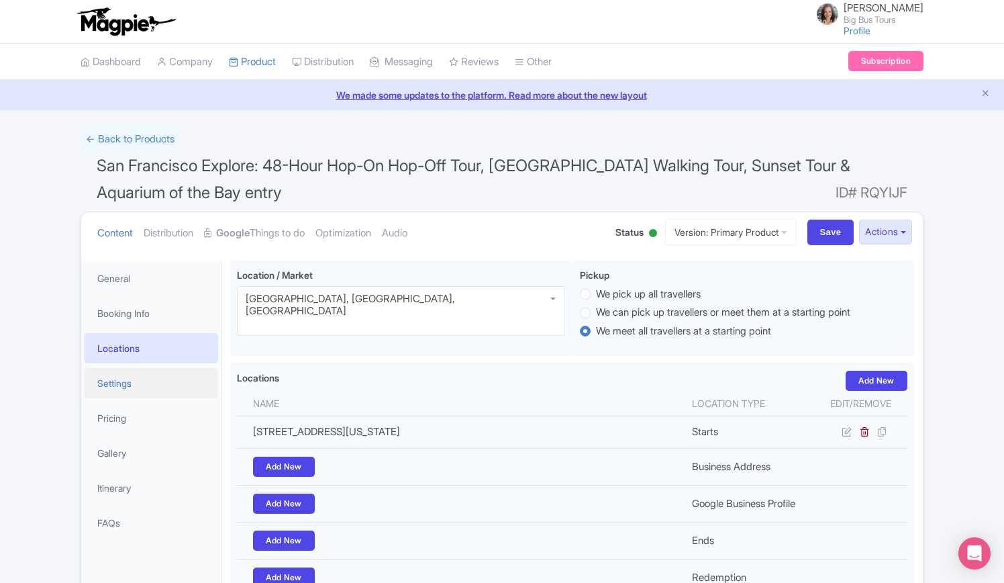
click at [118, 381] on link "Settings" at bounding box center [151, 383] width 134 height 30
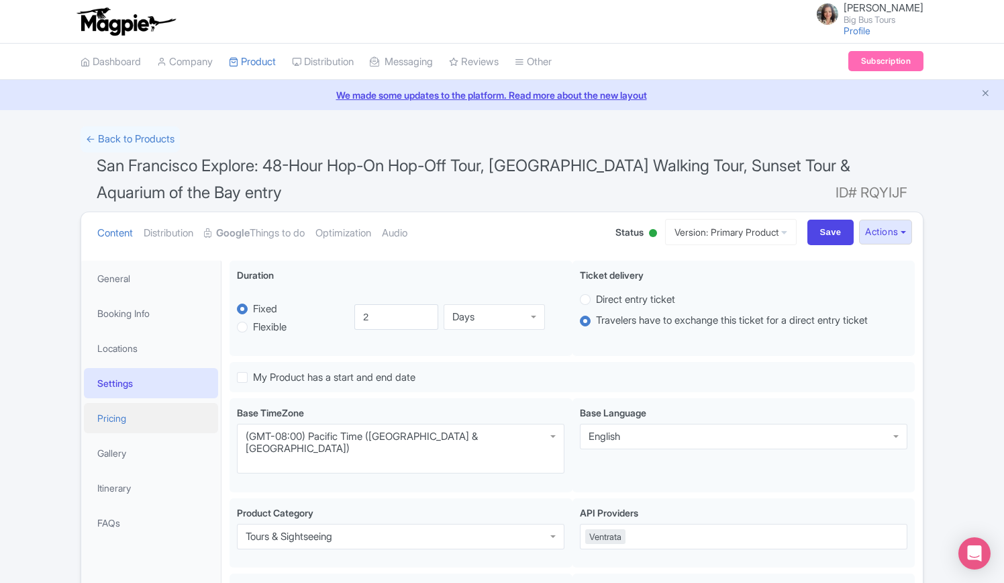
click at [114, 418] on link "Pricing" at bounding box center [151, 418] width 134 height 30
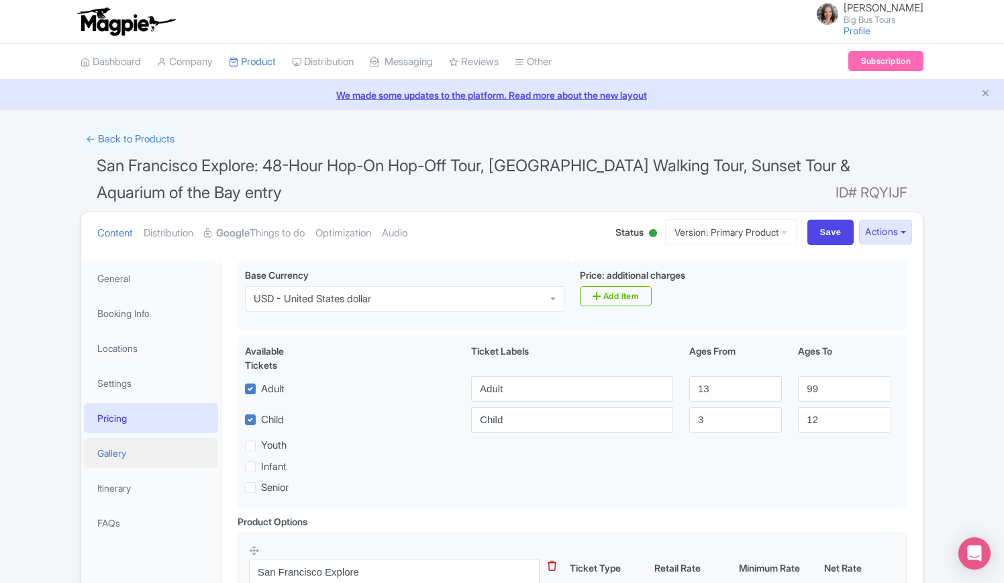
click at [117, 450] on link "Gallery" at bounding box center [151, 453] width 134 height 30
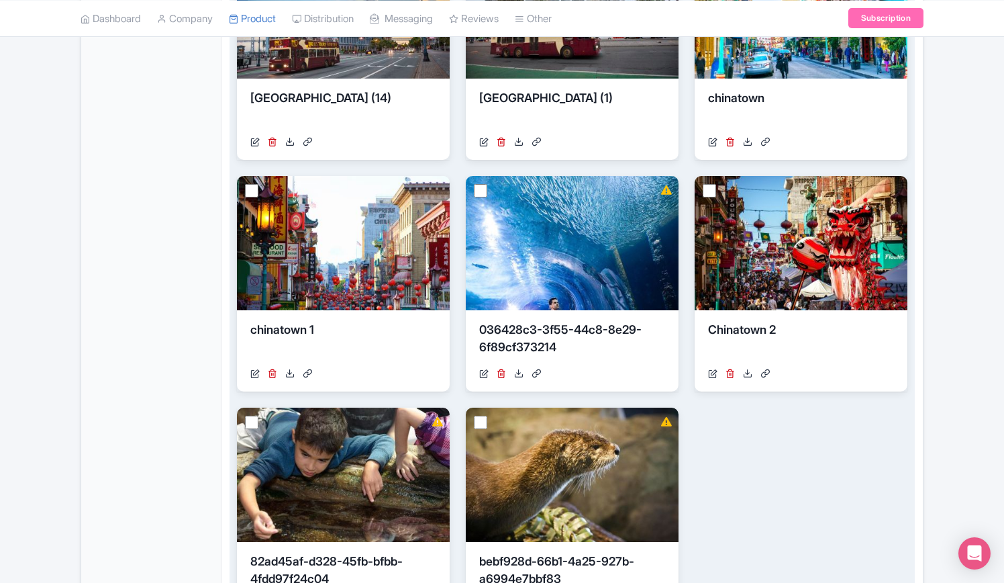
scroll to position [537, 0]
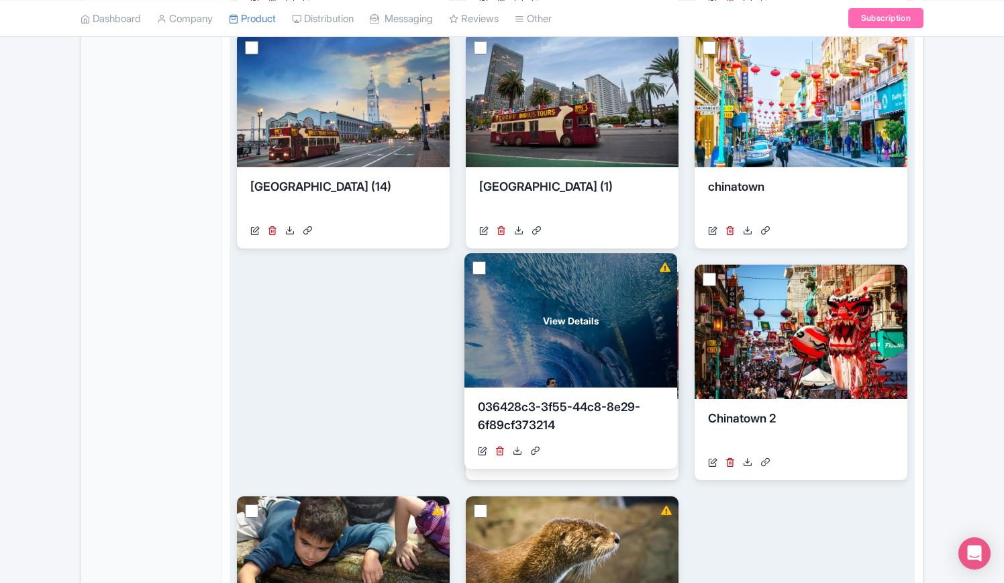
drag, startPoint x: 581, startPoint y: 340, endPoint x: 580, endPoint y: 329, distance: 10.8
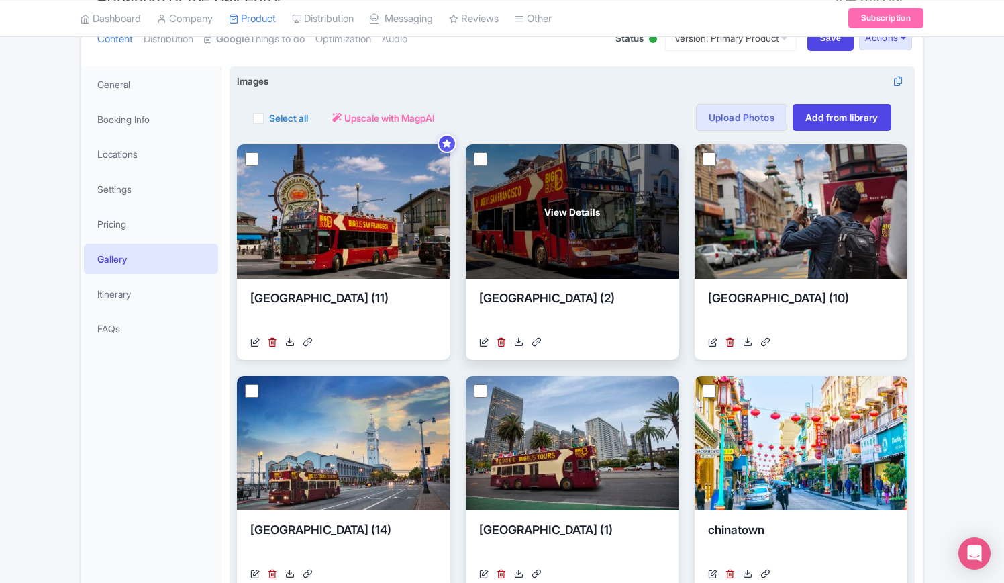
scroll to position [134, 0]
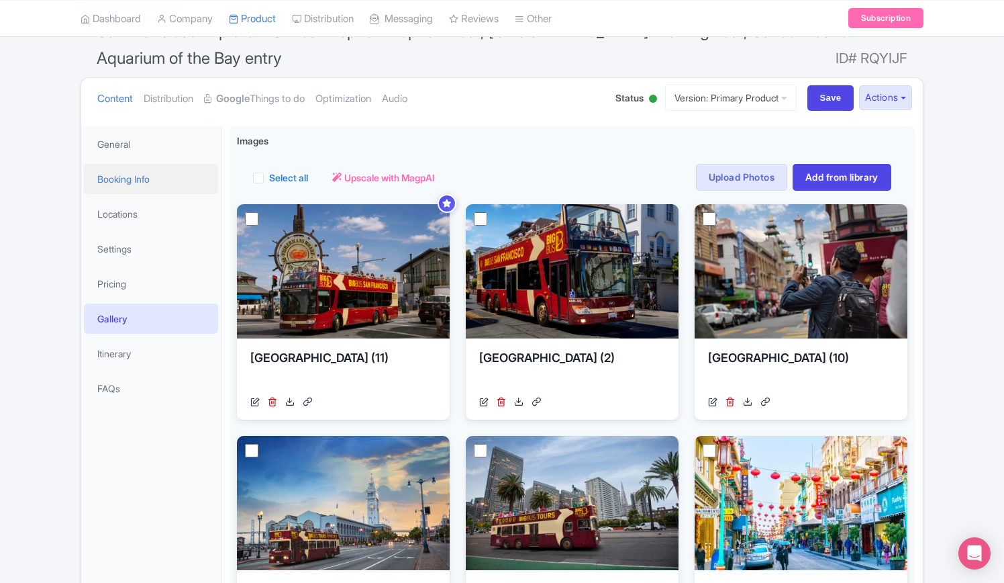
click at [132, 175] on link "Booking Info" at bounding box center [151, 179] width 134 height 30
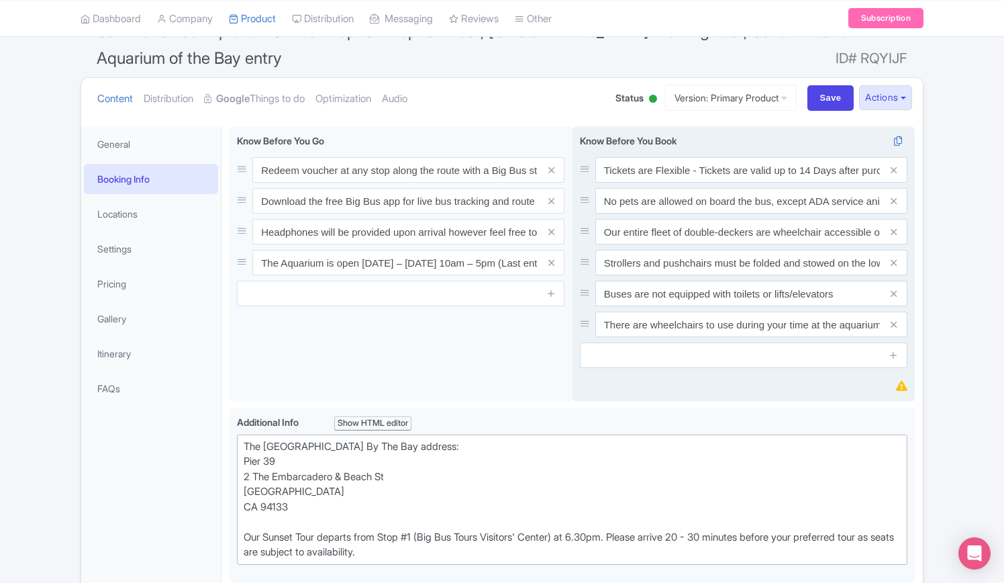
scroll to position [403, 0]
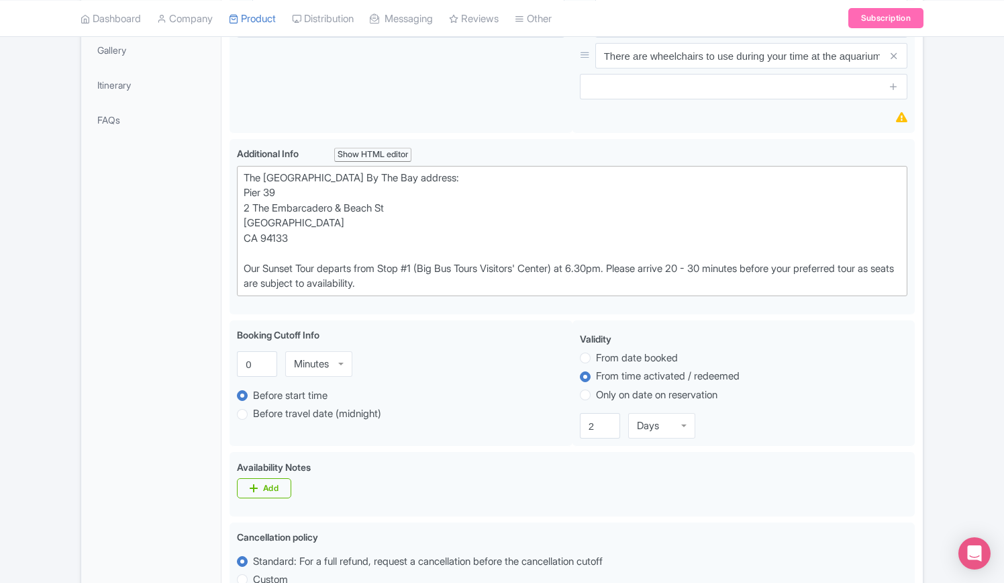
drag, startPoint x: 410, startPoint y: 285, endPoint x: 225, endPoint y: 182, distance: 212.2
click at [225, 182] on div "San Francisco Explore: 48-Hour Hop-On Hop-Off Tour, Chinatown Walking Tour, Sun…" at bounding box center [573, 471] width 702 height 1243
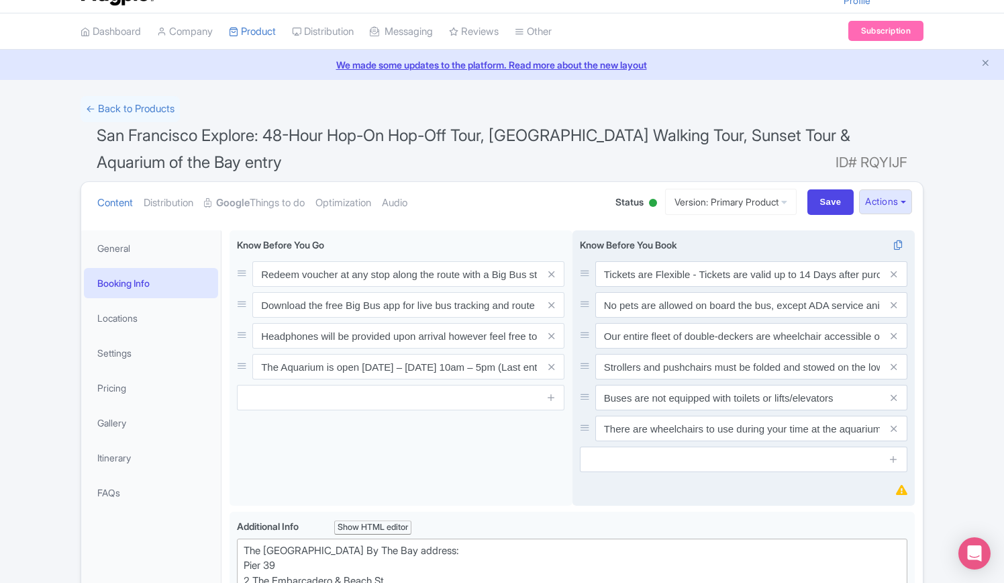
scroll to position [0, 0]
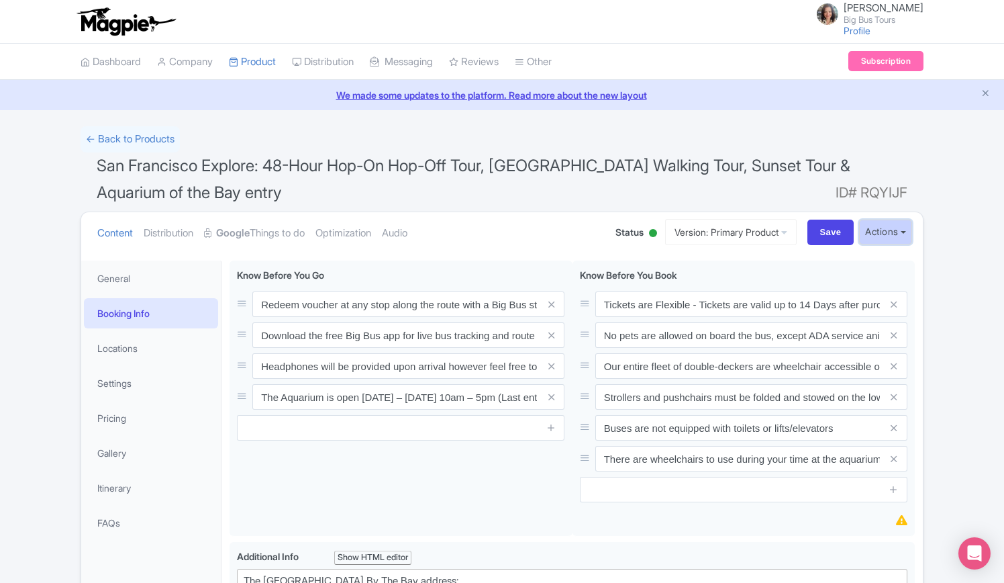
click at [904, 233] on button "Actions" at bounding box center [885, 232] width 53 height 25
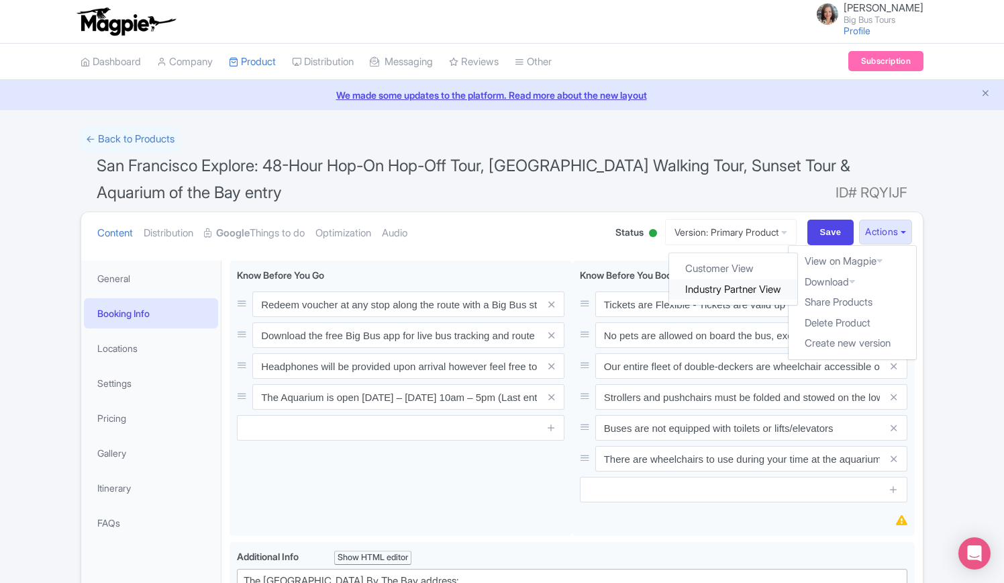
click at [744, 293] on link "Industry Partner View" at bounding box center [734, 289] width 128 height 21
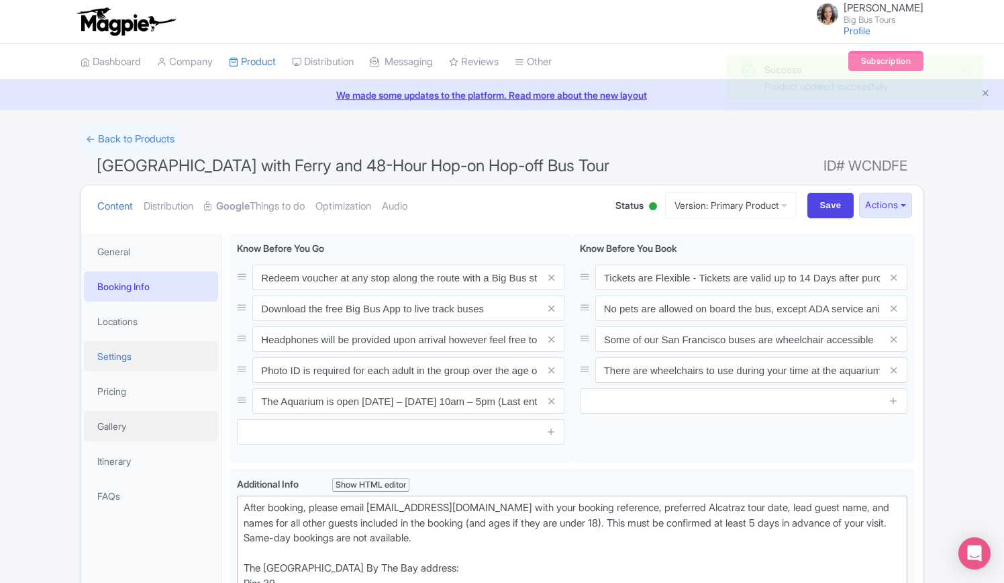
drag, startPoint x: 117, startPoint y: 422, endPoint x: 191, endPoint y: 346, distance: 105.4
click at [117, 422] on link "Gallery" at bounding box center [151, 426] width 134 height 30
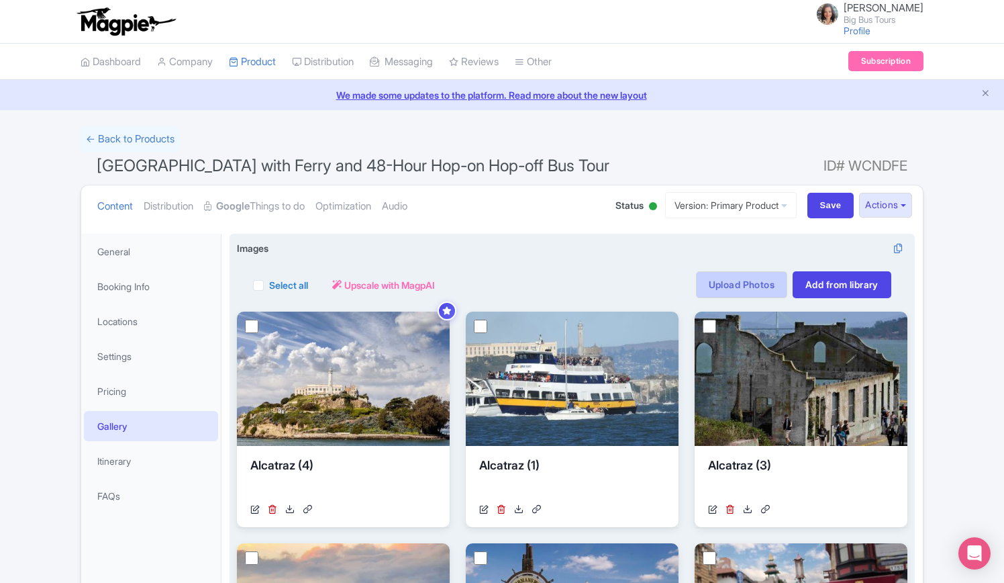
click at [736, 281] on link "Upload Photos" at bounding box center [741, 284] width 91 height 27
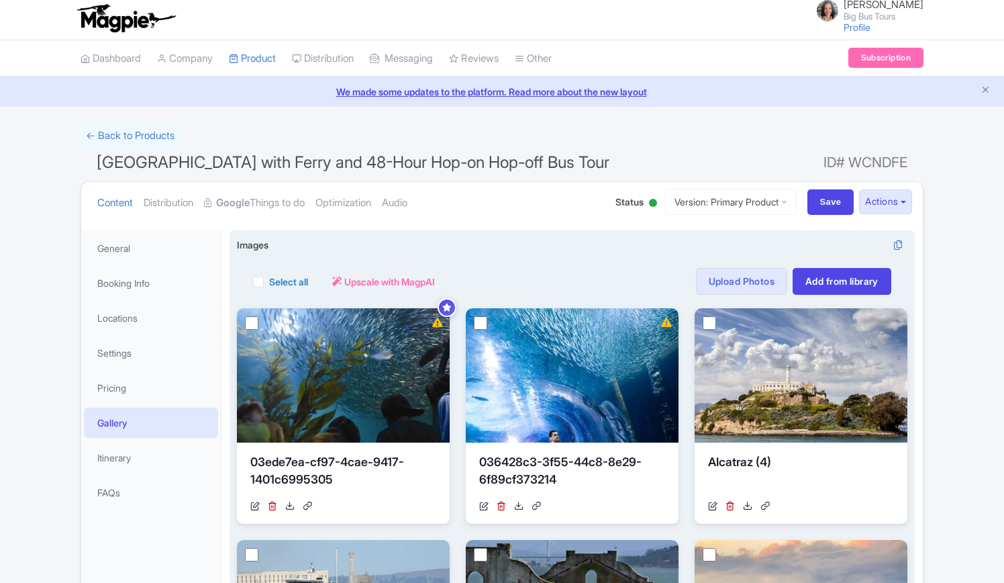
scroll to position [3, 0]
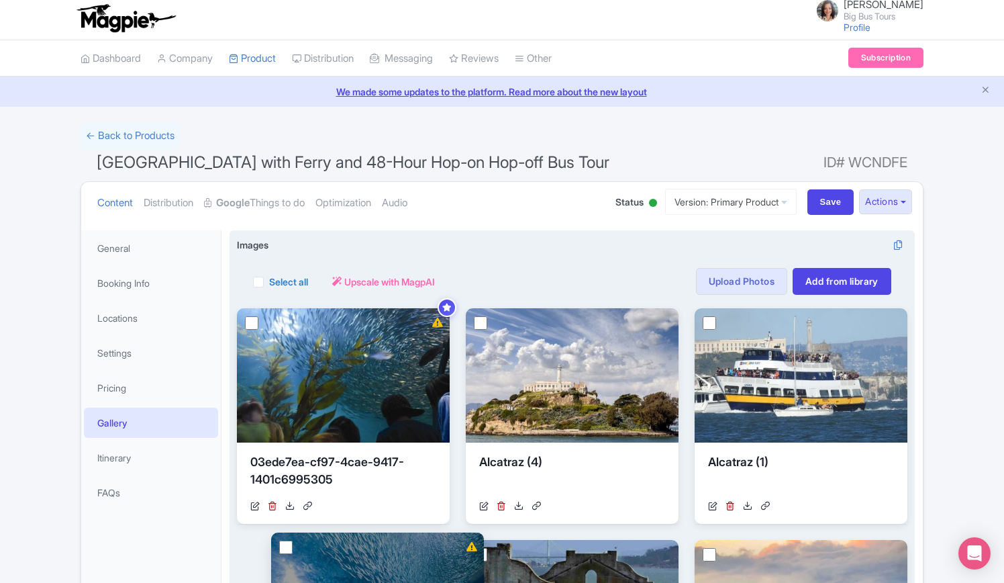
drag, startPoint x: 576, startPoint y: 345, endPoint x: 381, endPoint y: 566, distance: 294.4
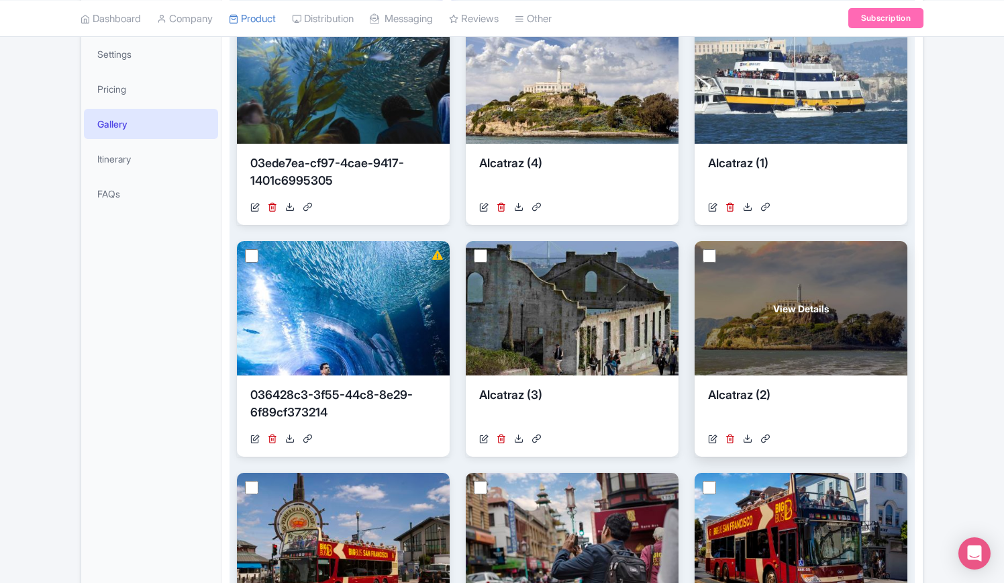
scroll to position [339, 0]
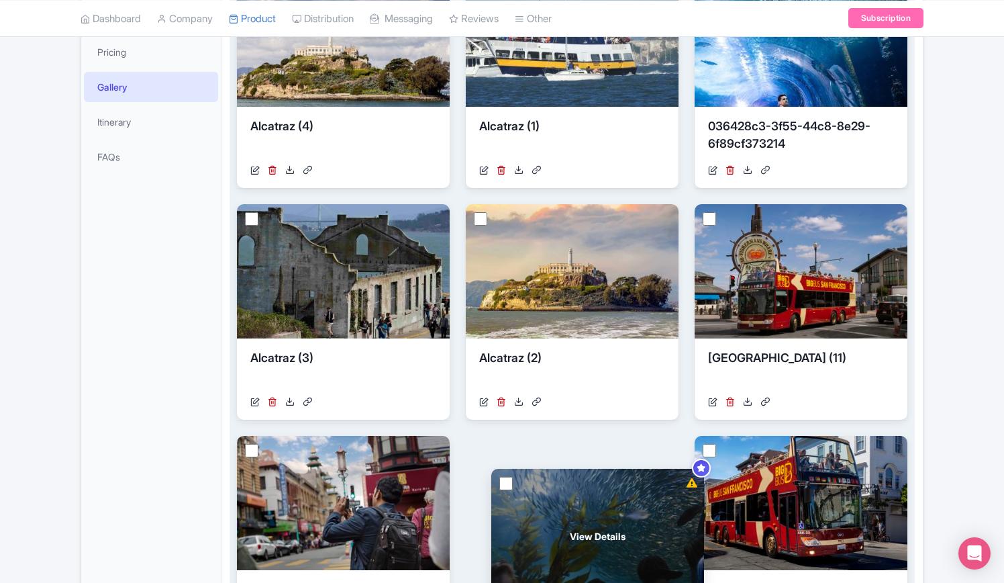
drag, startPoint x: 416, startPoint y: 70, endPoint x: 665, endPoint y: 557, distance: 547.0
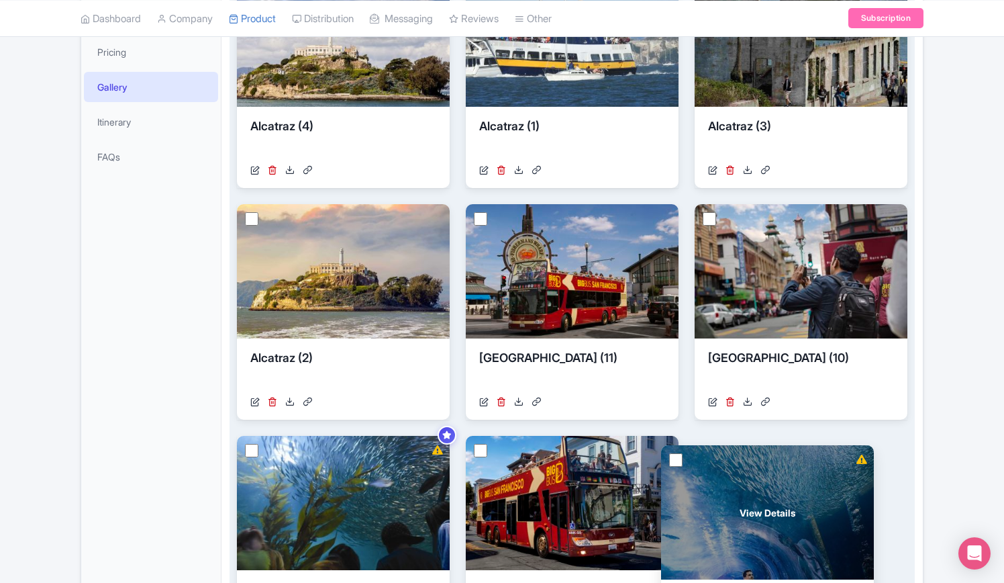
drag, startPoint x: 822, startPoint y: 60, endPoint x: 795, endPoint y: 528, distance: 469.4
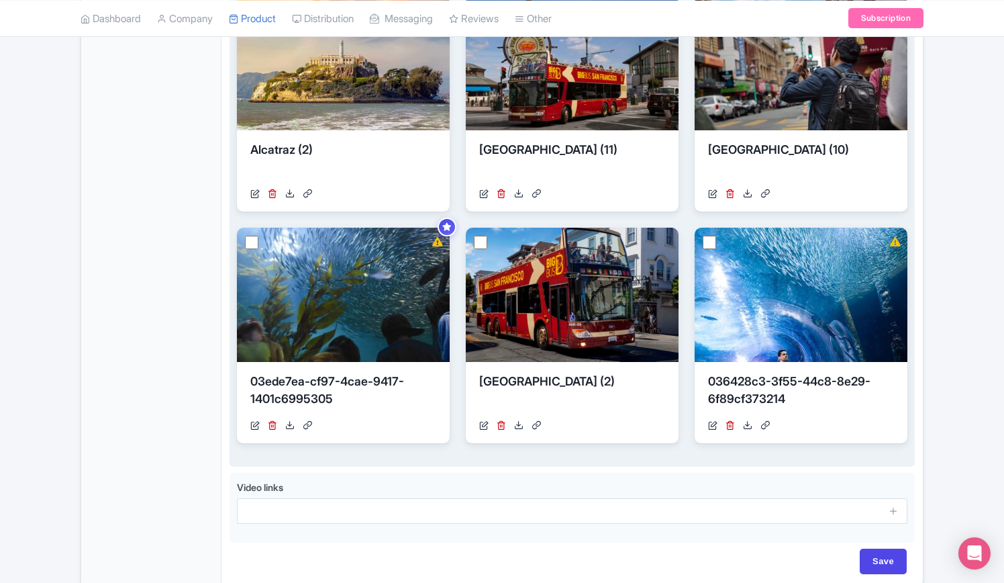
scroll to position [608, 0]
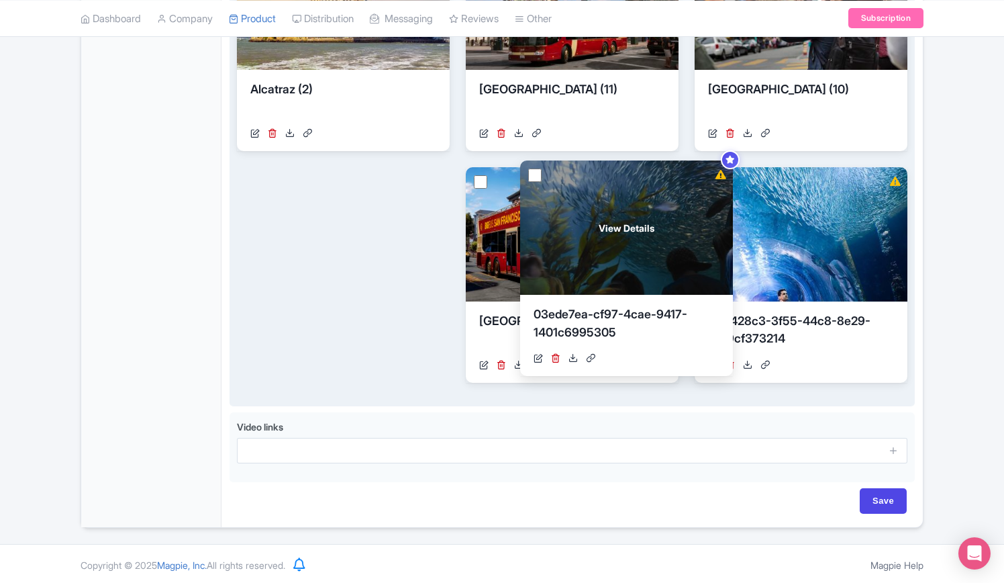
drag, startPoint x: 532, startPoint y: 230, endPoint x: 667, endPoint y: 220, distance: 135.4
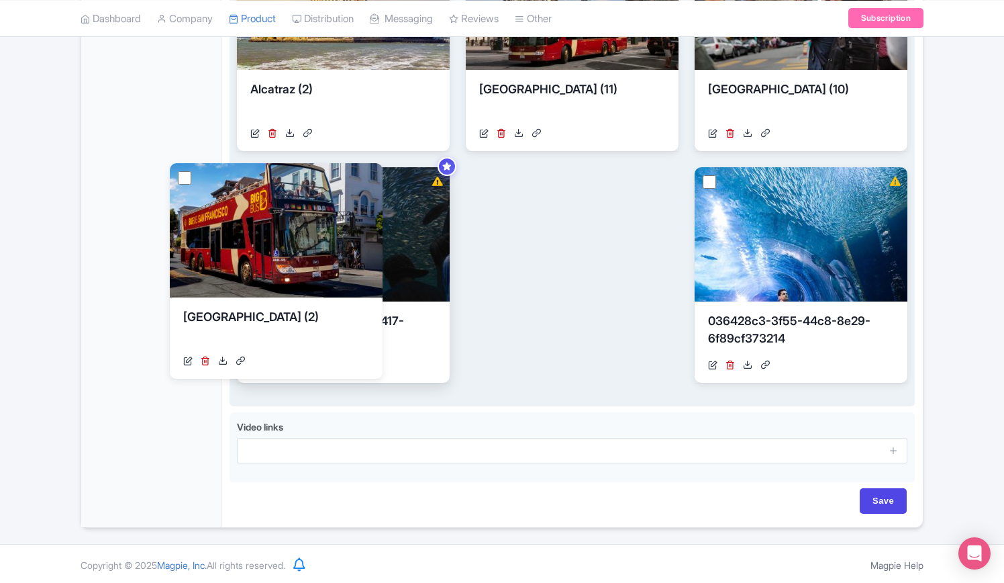
drag, startPoint x: 569, startPoint y: 249, endPoint x: 273, endPoint y: 245, distance: 296.1
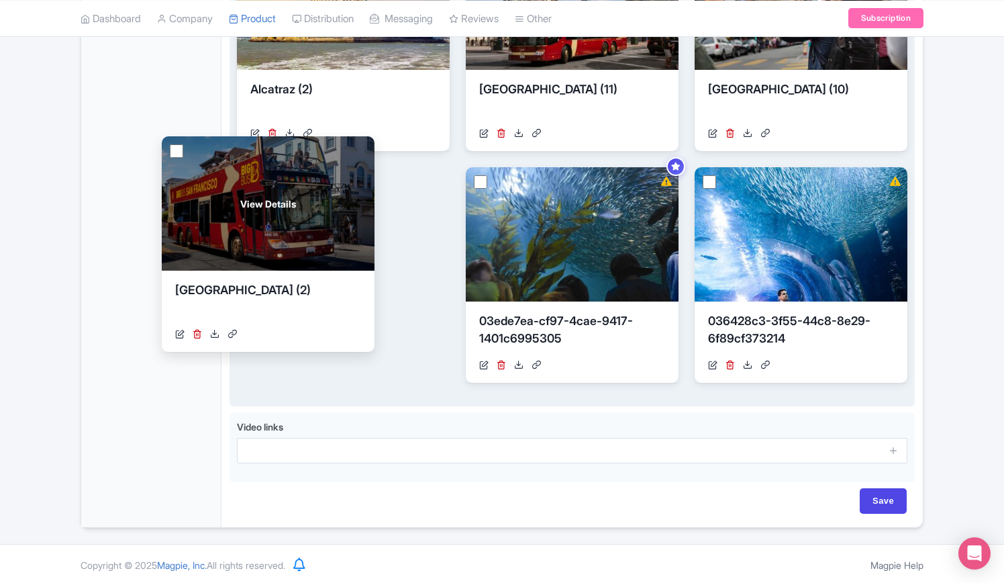
drag, startPoint x: 572, startPoint y: 245, endPoint x: 269, endPoint y: 234, distance: 303.7
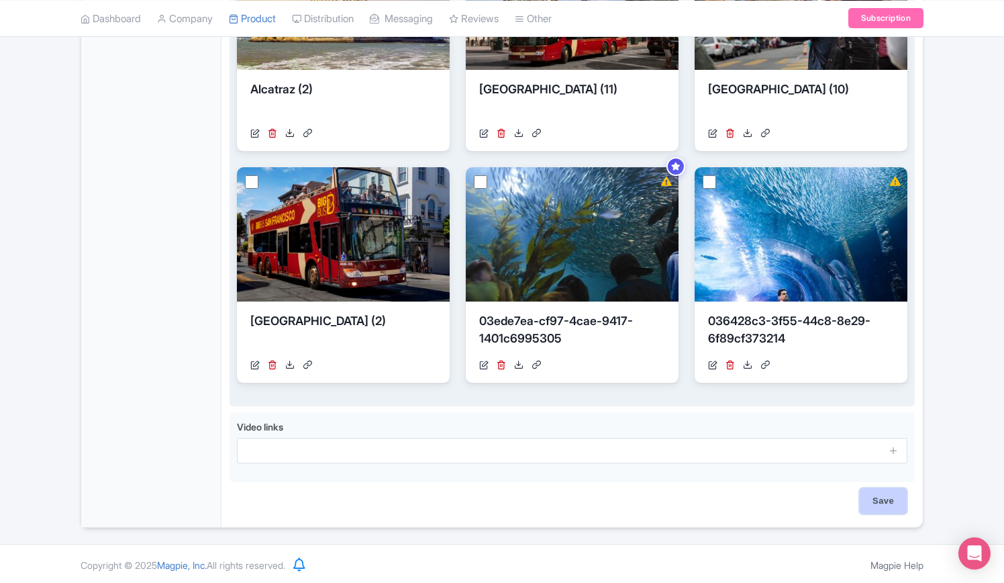
click at [892, 503] on input "Save" at bounding box center [883, 501] width 47 height 26
type input "Saving..."
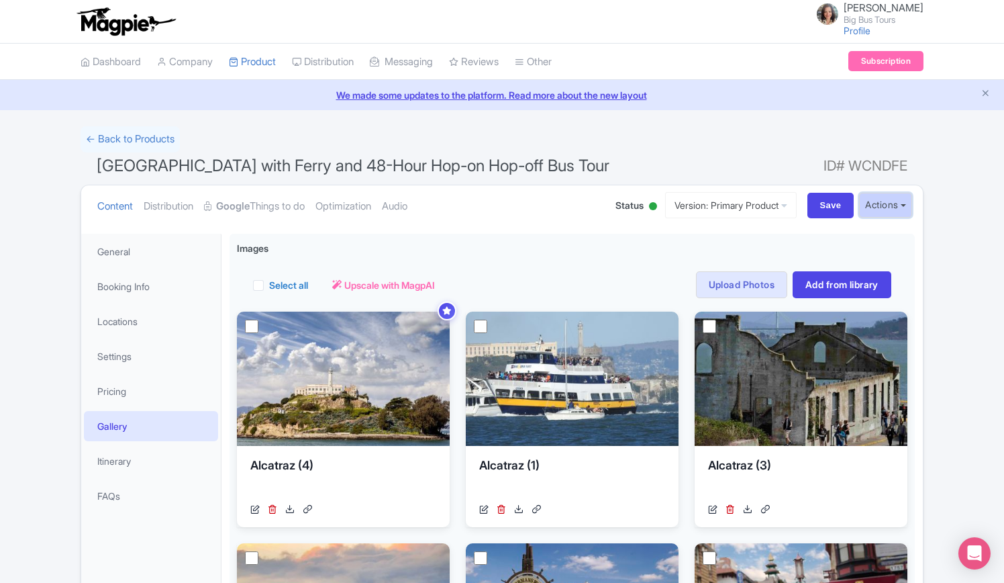
click at [905, 202] on button "Actions" at bounding box center [885, 205] width 53 height 25
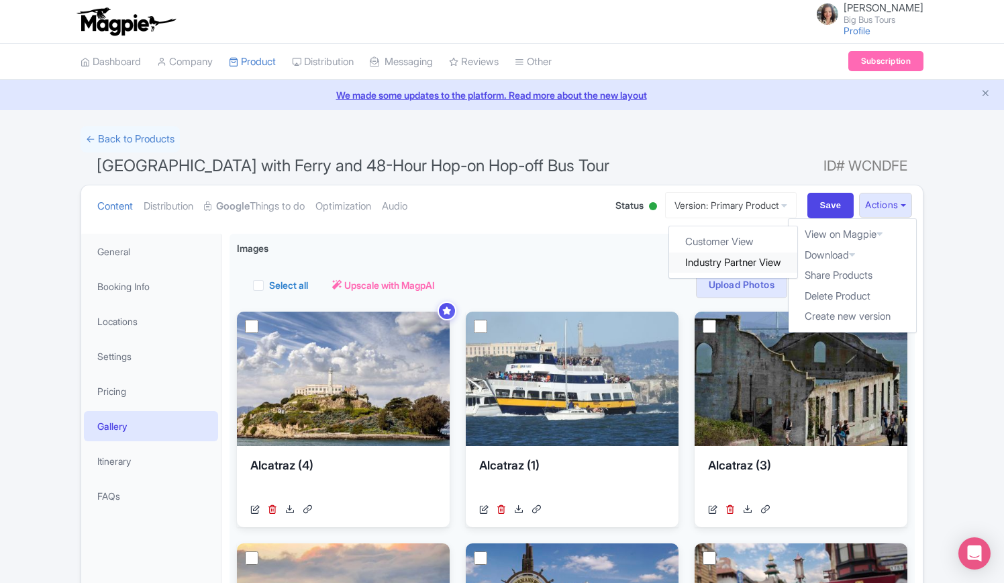
click at [749, 264] on link "Industry Partner View" at bounding box center [734, 262] width 128 height 21
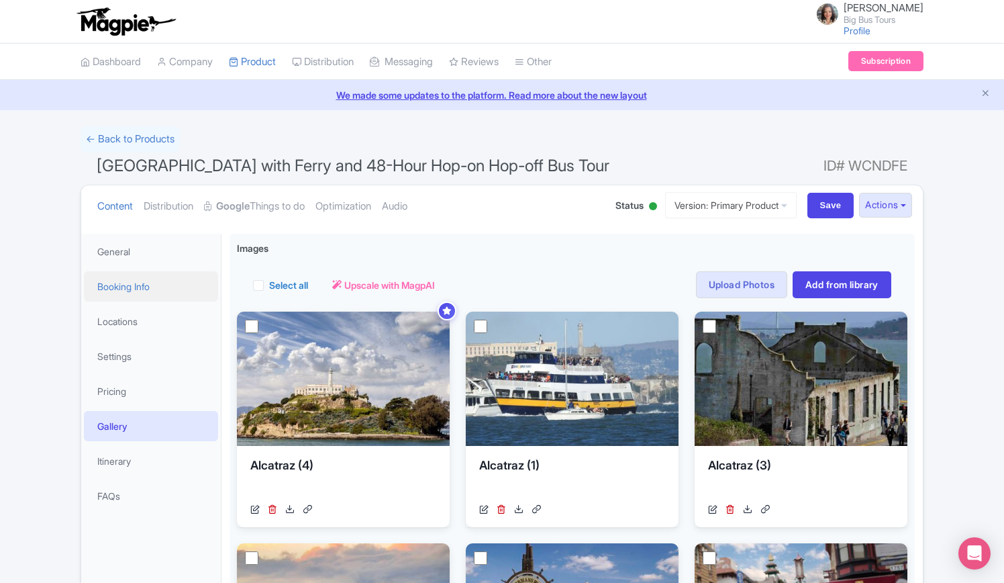
click at [126, 282] on link "Booking Info" at bounding box center [151, 286] width 134 height 30
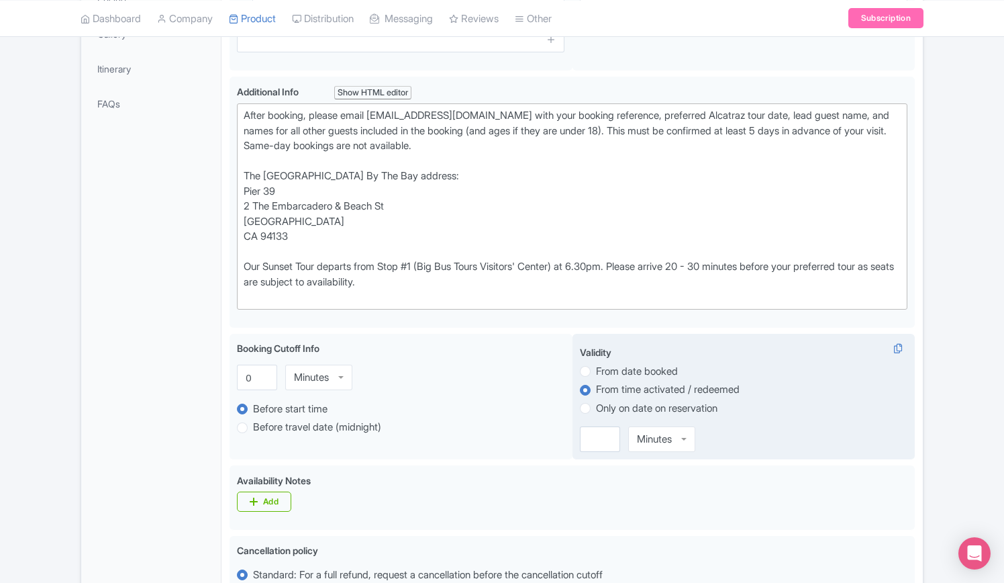
scroll to position [403, 0]
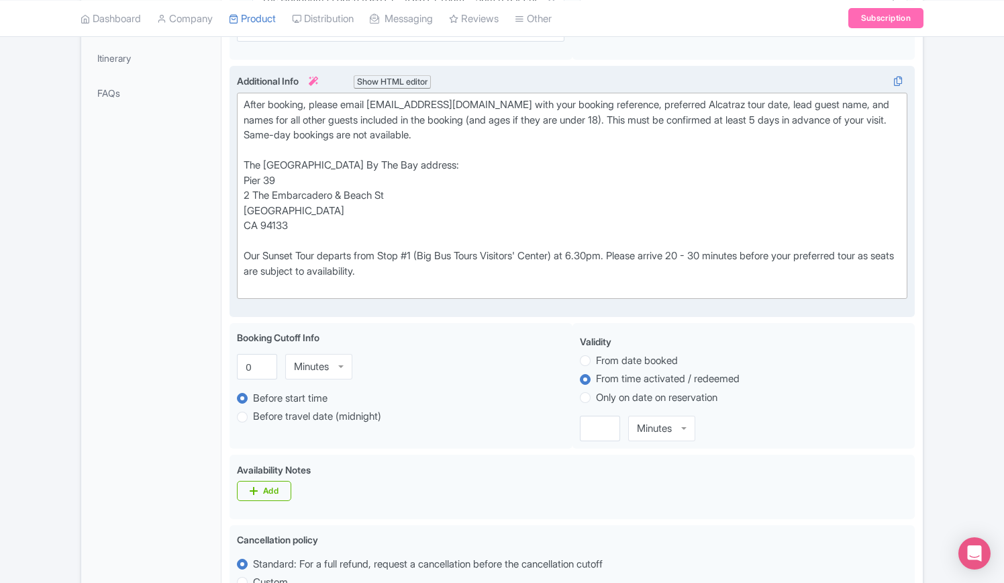
click at [403, 81] on div "Show HTML editor" at bounding box center [392, 82] width 77 height 14
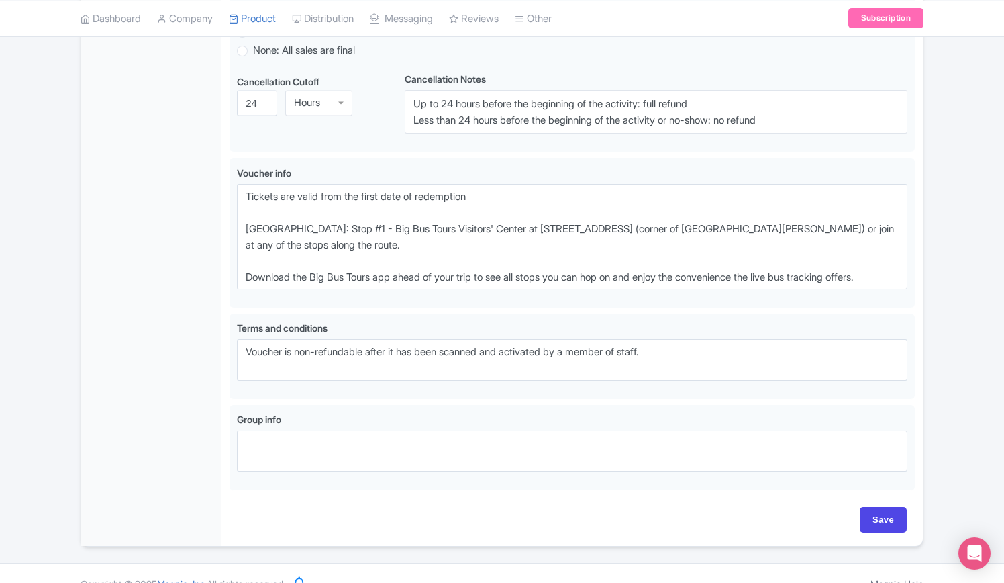
scroll to position [996, 0]
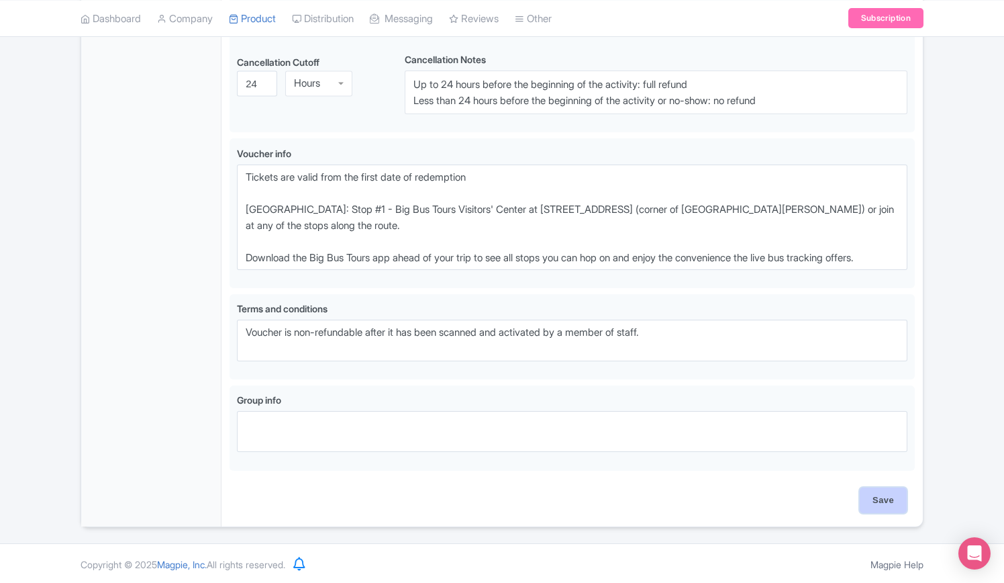
click at [890, 505] on input "Save" at bounding box center [883, 500] width 47 height 26
type input "Saving..."
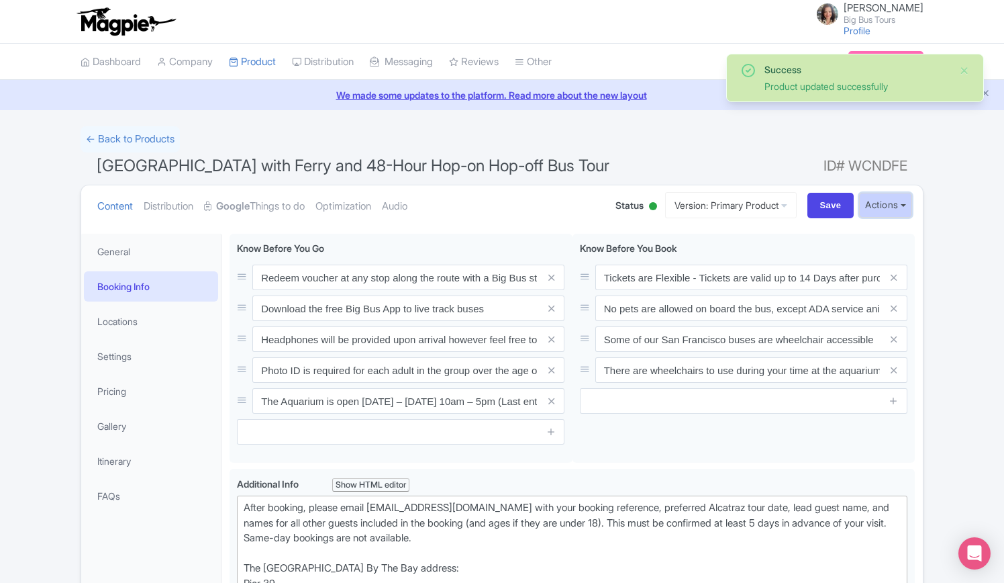
click at [906, 202] on button "Actions" at bounding box center [885, 205] width 53 height 25
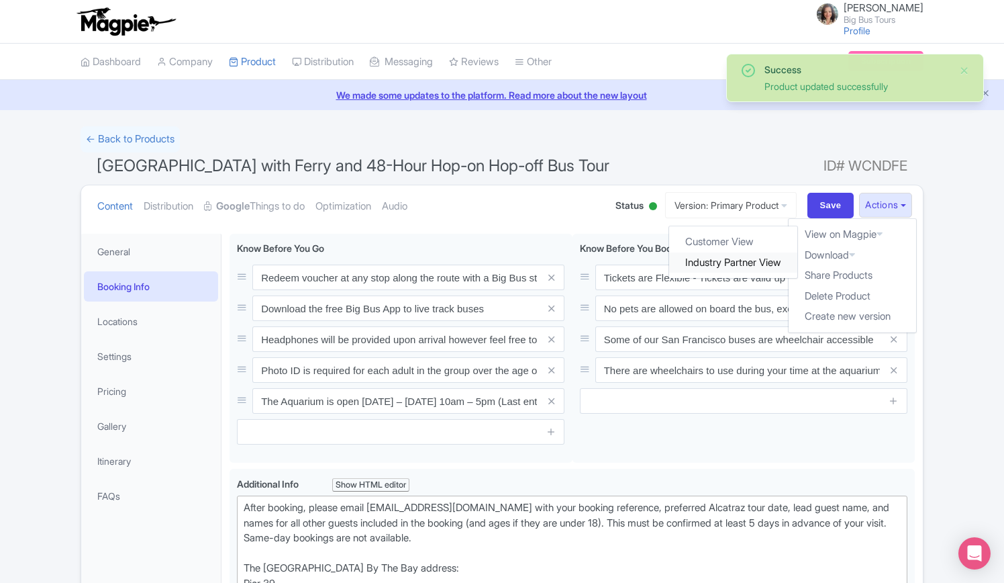
click at [725, 265] on link "Industry Partner View" at bounding box center [734, 262] width 128 height 21
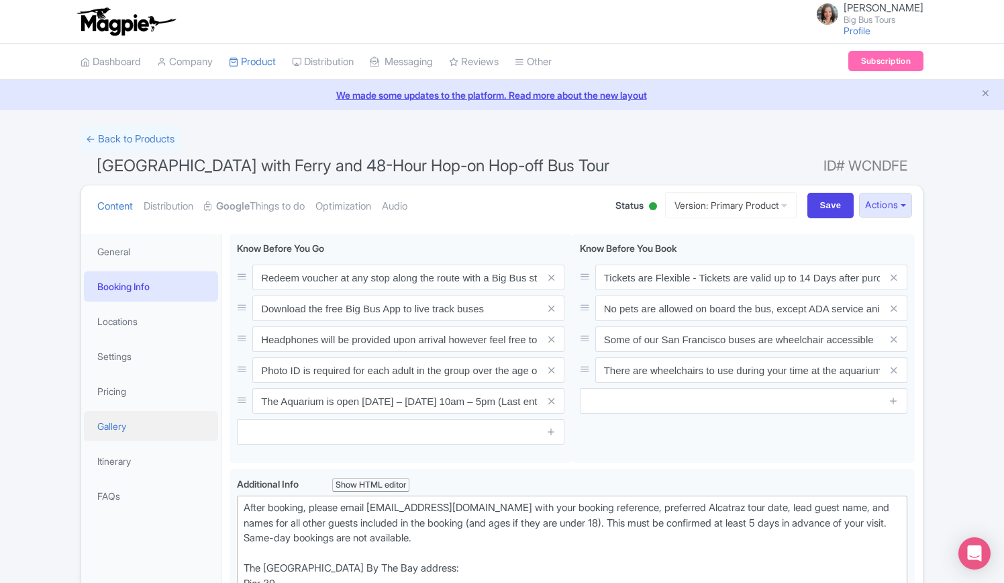
click at [115, 426] on link "Gallery" at bounding box center [151, 426] width 134 height 30
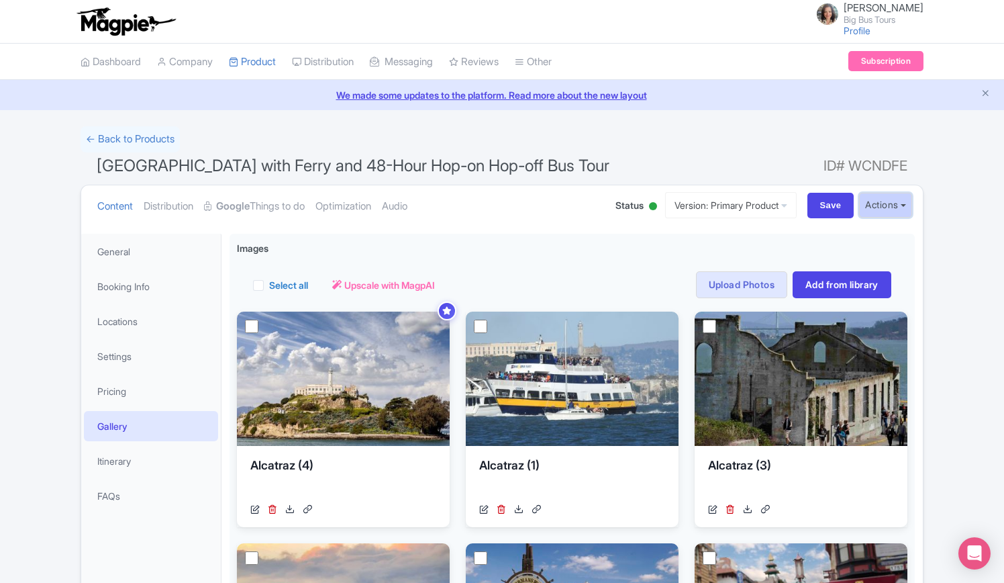
click at [896, 201] on button "Actions" at bounding box center [885, 205] width 53 height 25
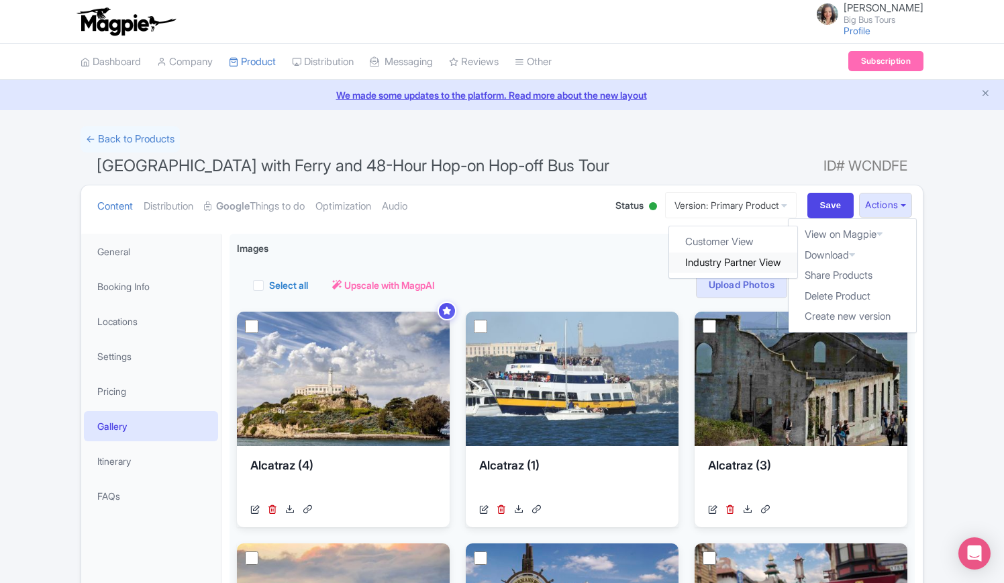
click at [728, 258] on link "Industry Partner View" at bounding box center [734, 262] width 128 height 21
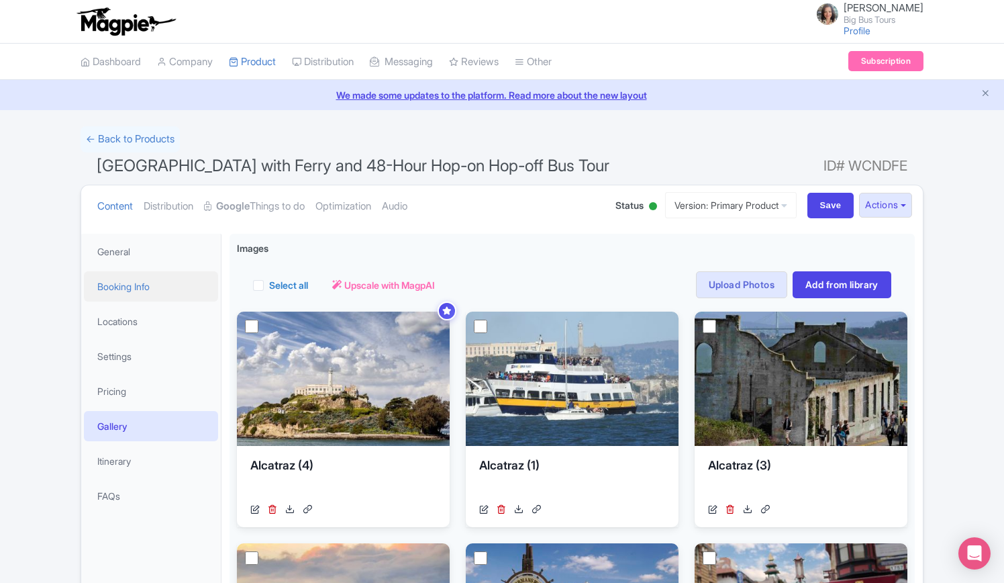
click at [127, 287] on link "Booking Info" at bounding box center [151, 286] width 134 height 30
